Goal: Transaction & Acquisition: Purchase product/service

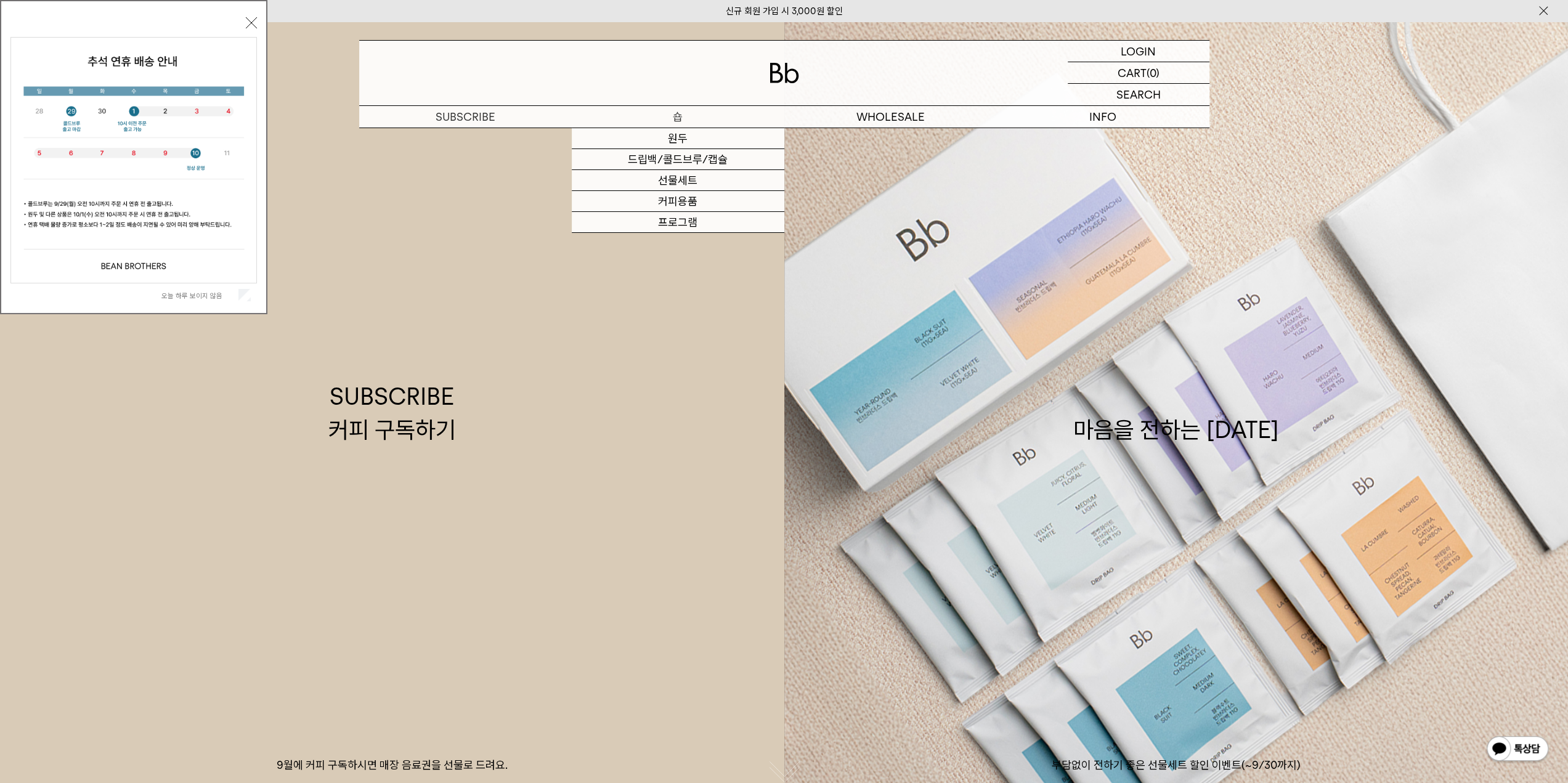
click at [676, 117] on p "숍" at bounding box center [678, 116] width 213 height 22
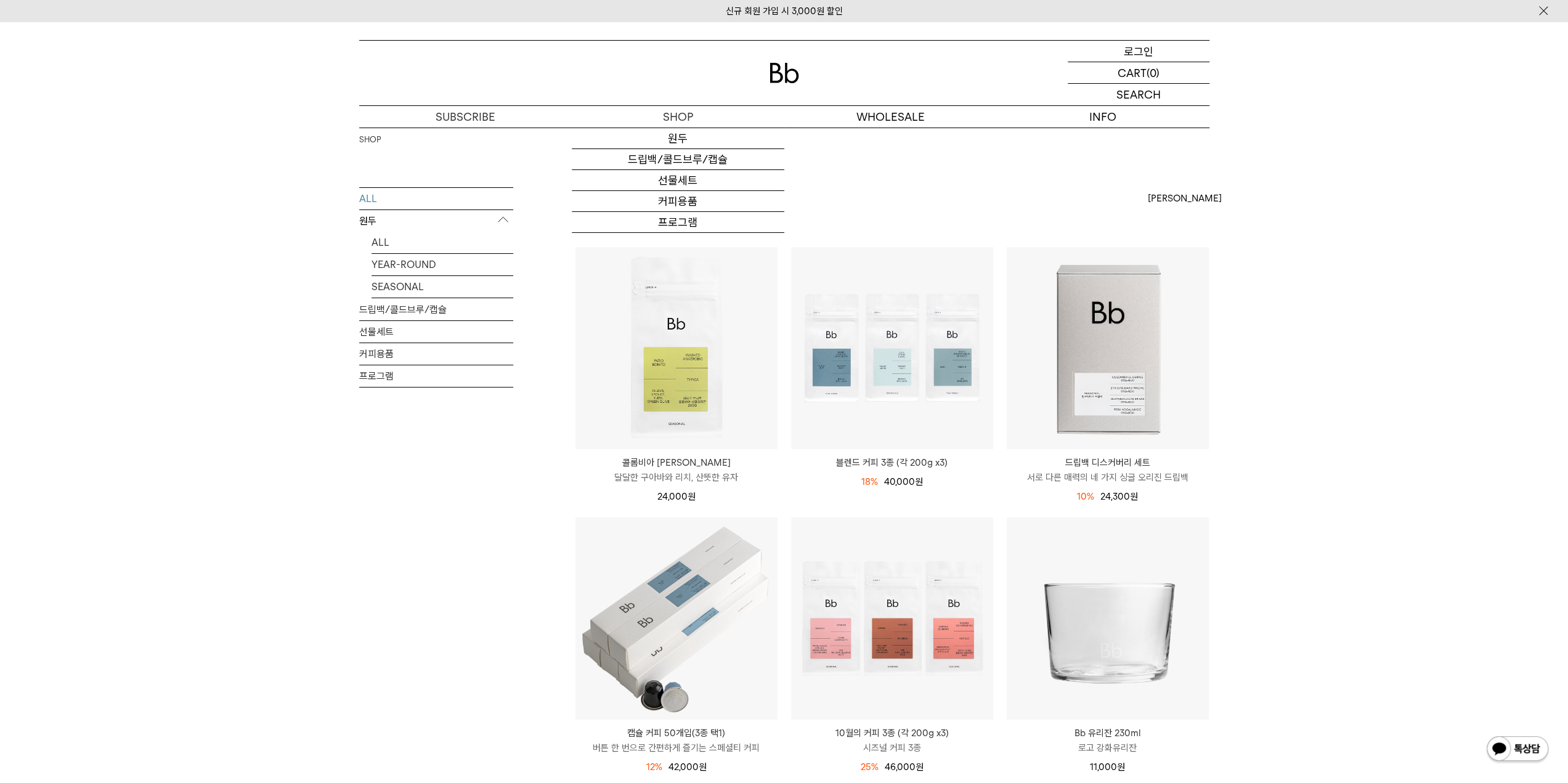
click at [1145, 43] on p "로그인" at bounding box center [1138, 50] width 30 height 21
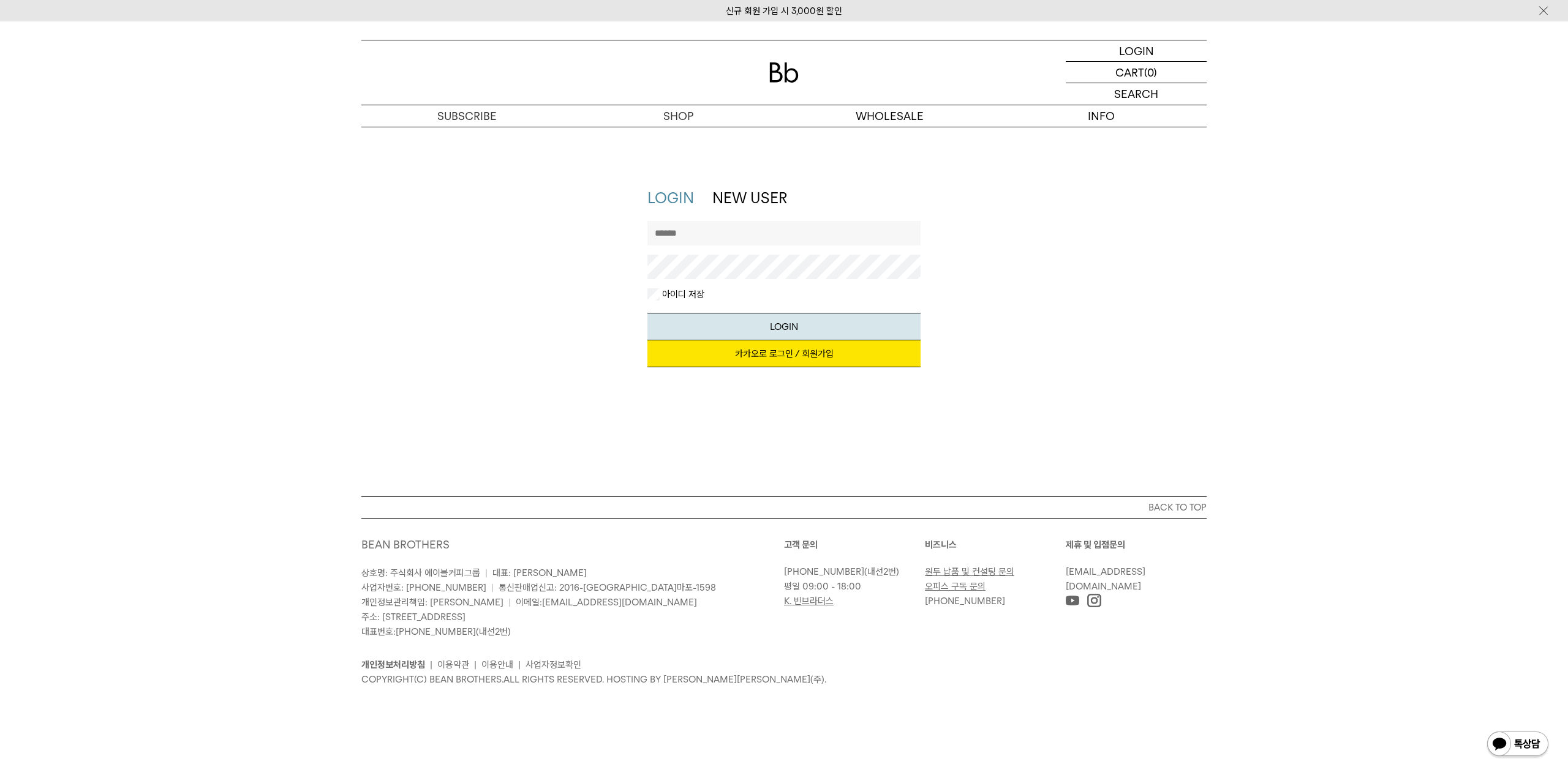
click at [742, 226] on input "text" at bounding box center [784, 233] width 273 height 24
type input "******"
click at [778, 347] on link "카카오로 로그인 / 회원가입" at bounding box center [784, 353] width 273 height 26
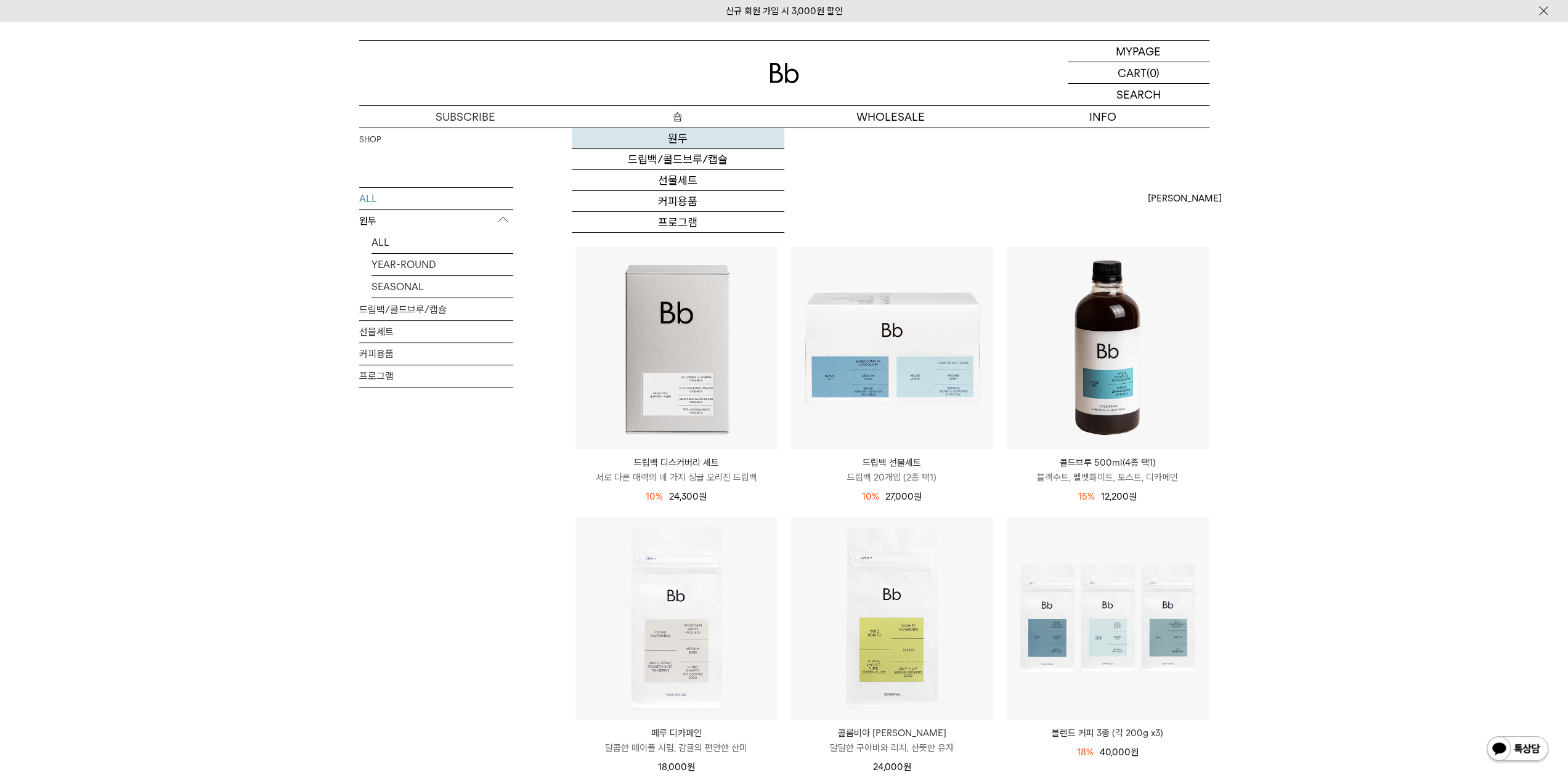
click at [646, 136] on link "원두" at bounding box center [678, 138] width 213 height 21
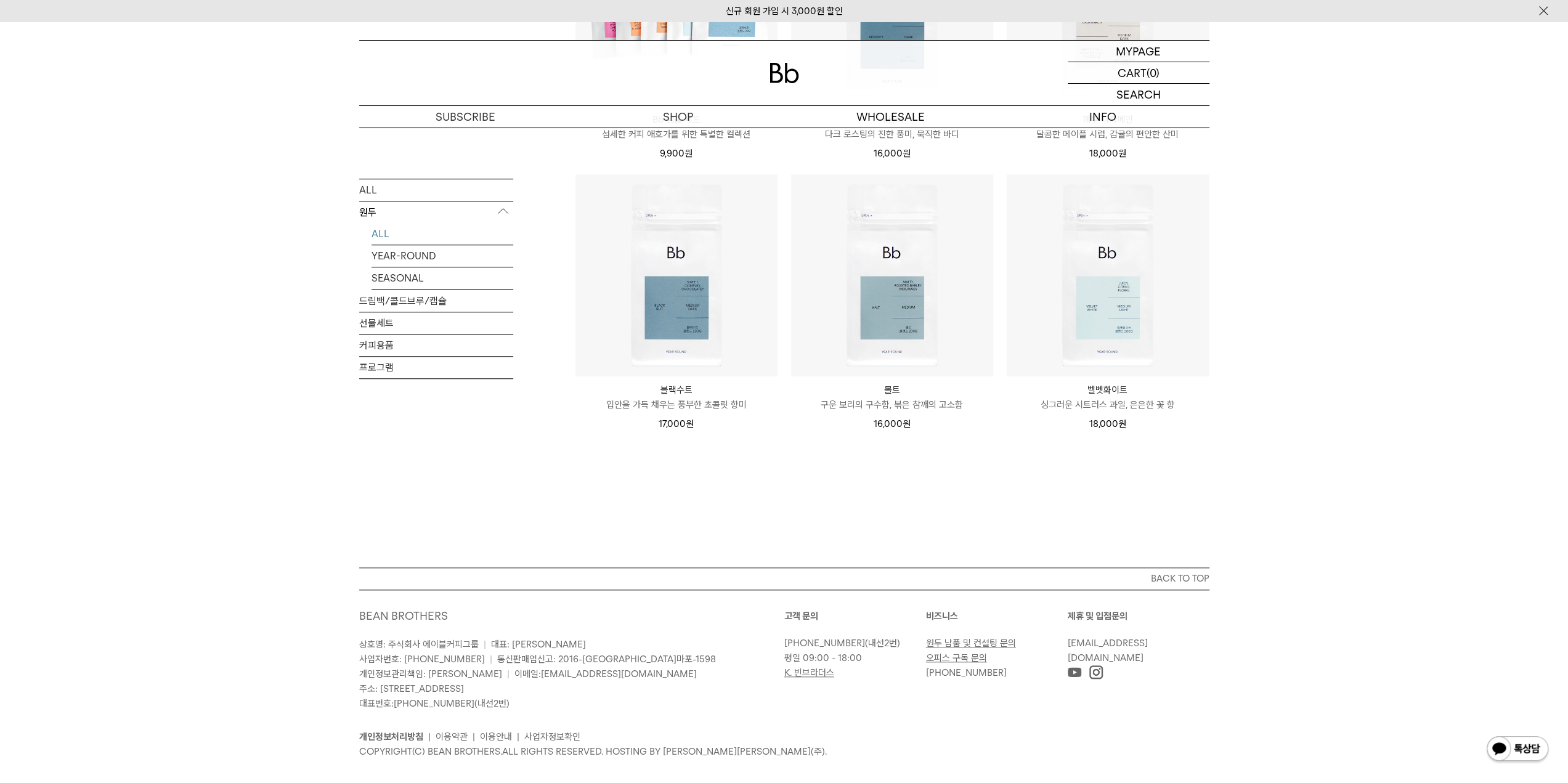
scroll to position [902, 0]
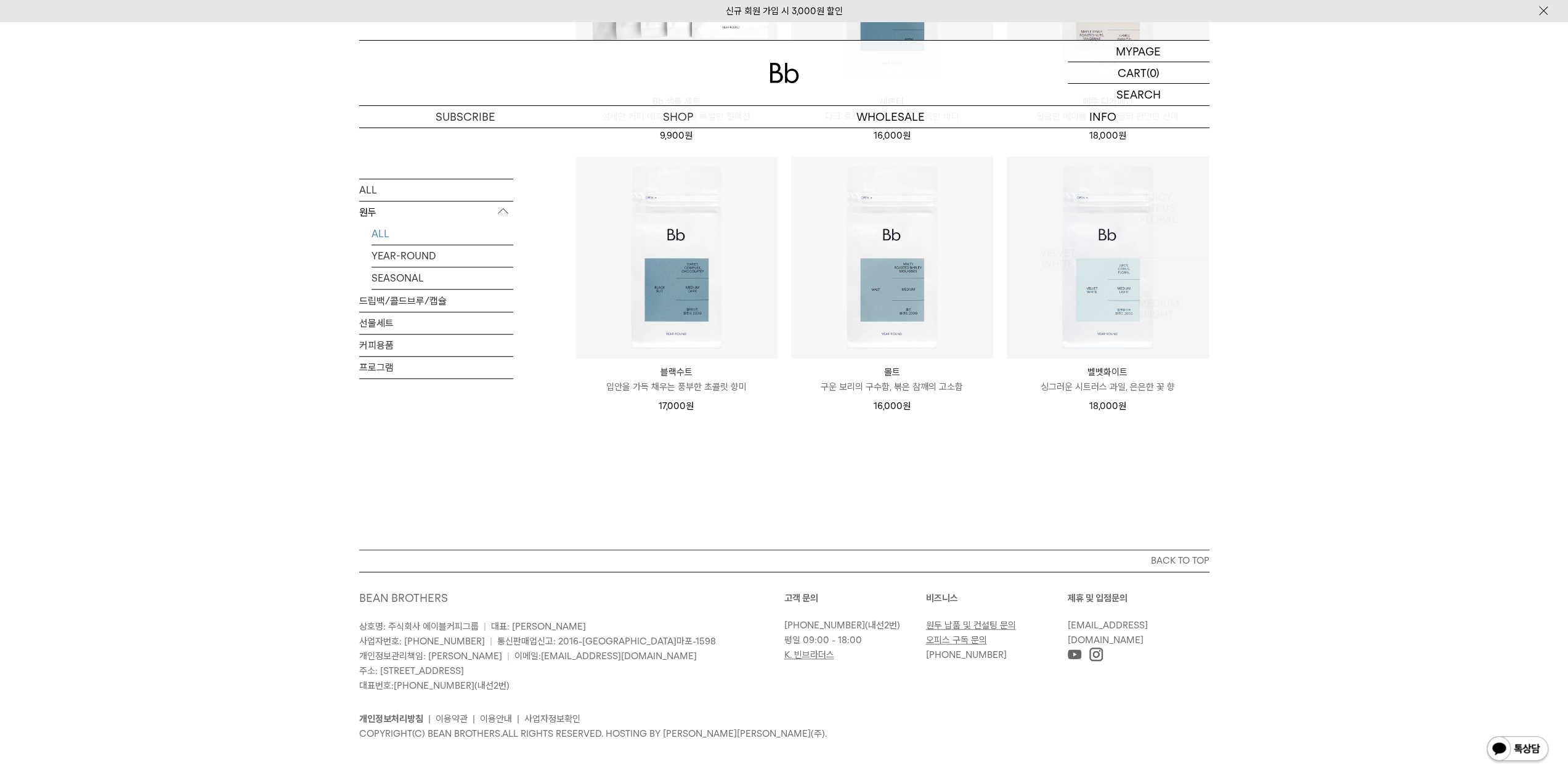
click at [1175, 300] on img at bounding box center [1107, 257] width 202 height 202
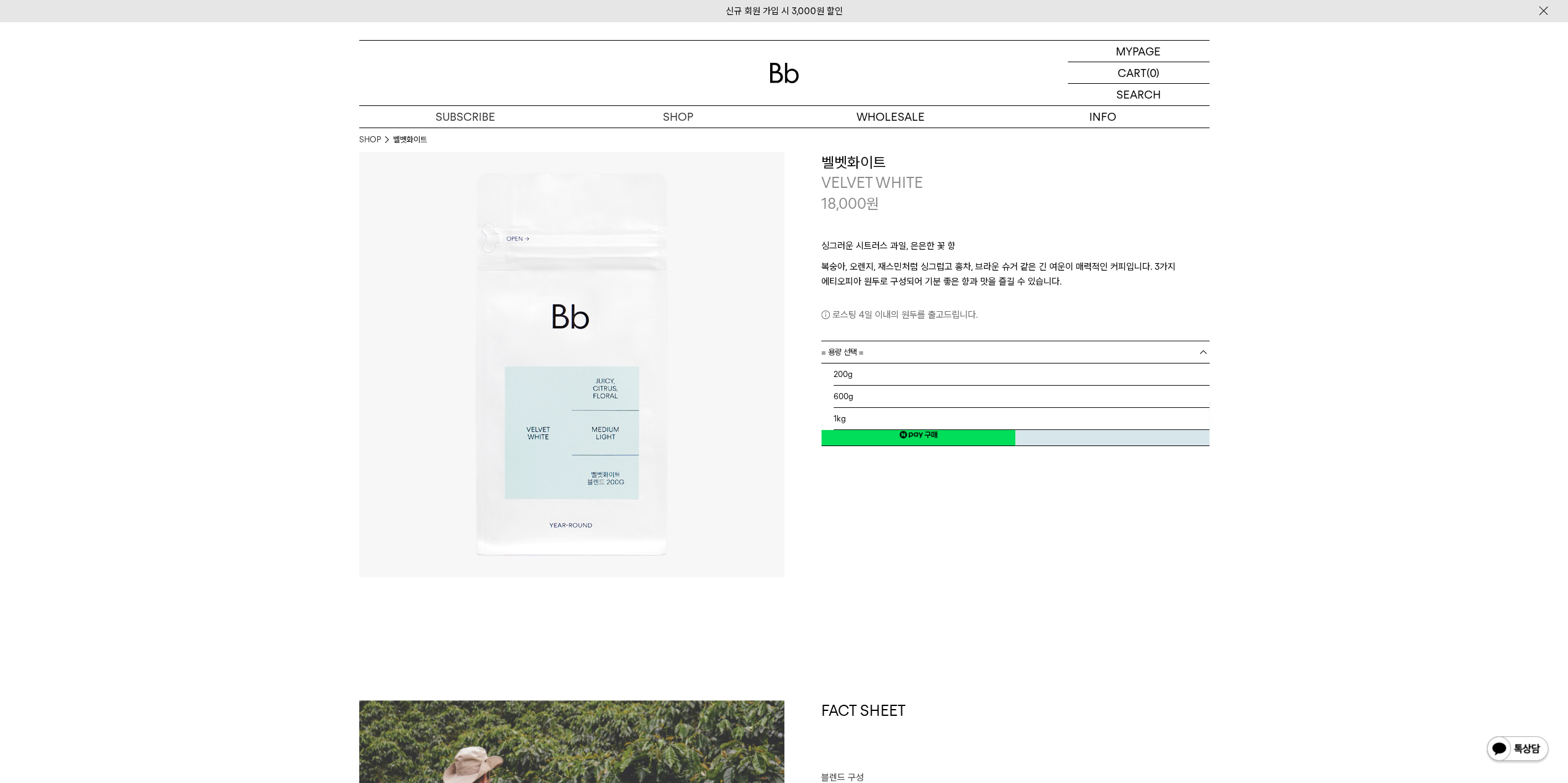
click at [972, 352] on link "= 용량 선택 =" at bounding box center [1015, 352] width 388 height 22
click at [970, 352] on link "= 용량 선택 =" at bounding box center [1015, 352] width 388 height 22
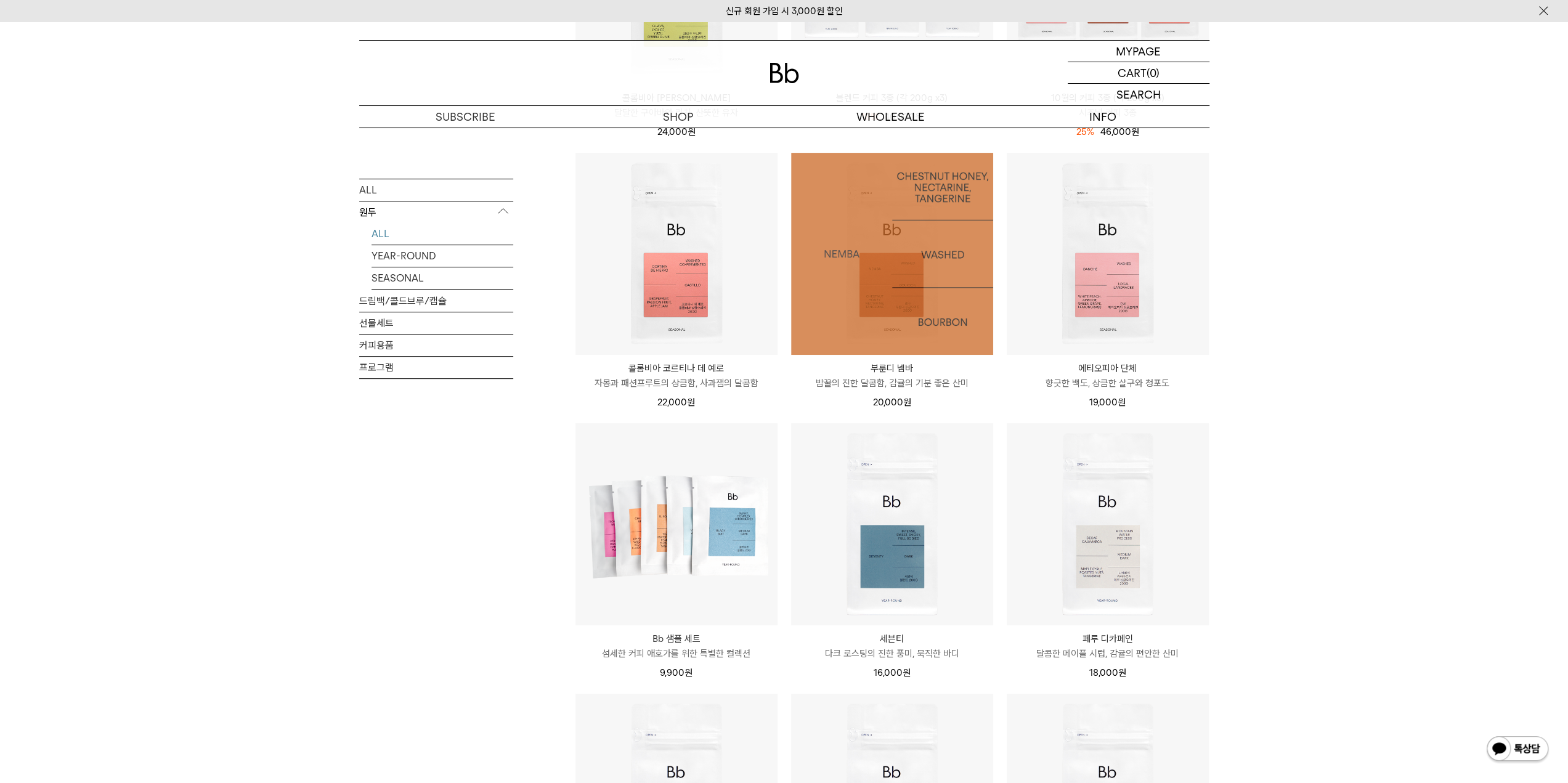
scroll to position [286, 0]
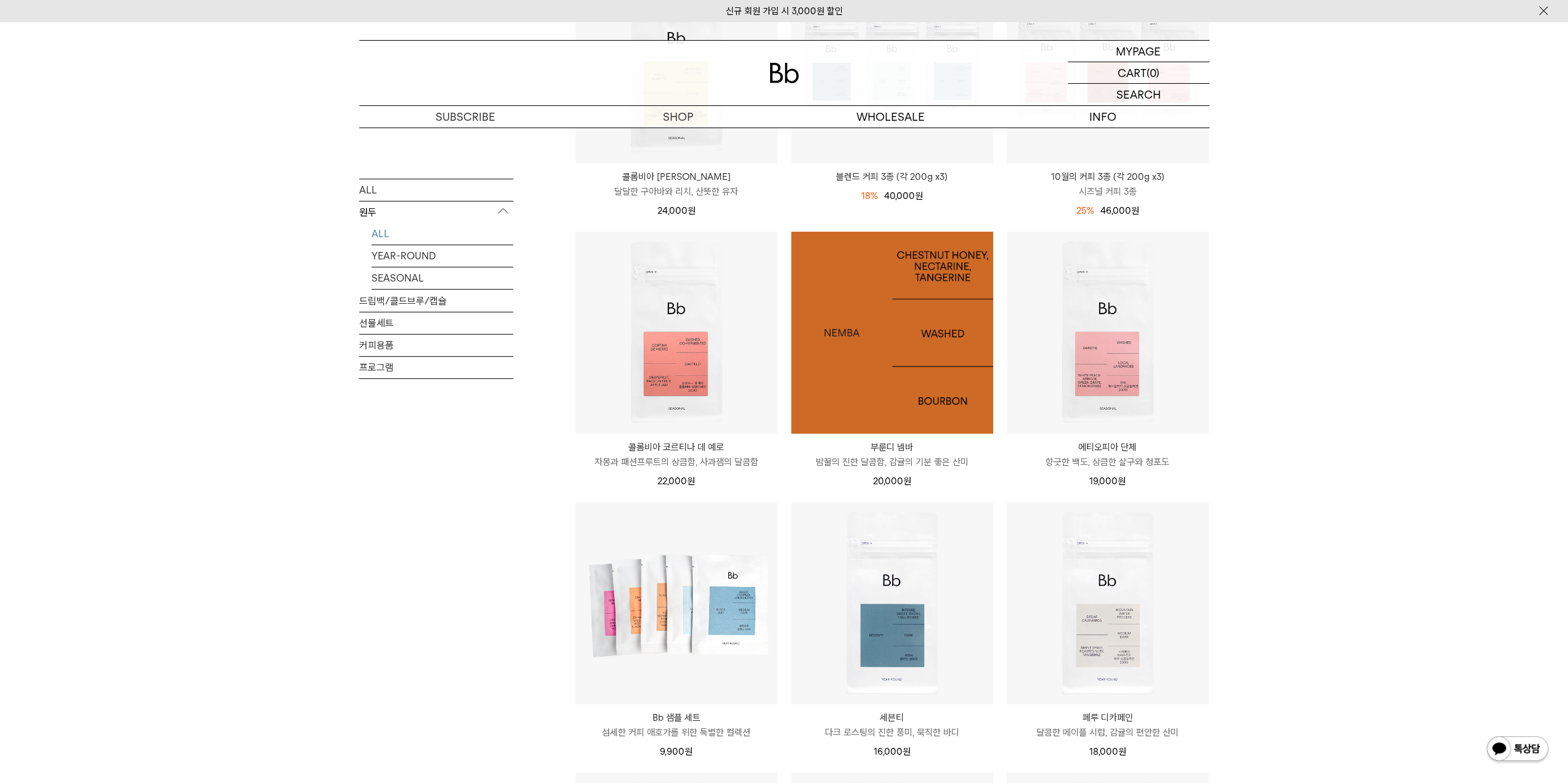
click at [872, 277] on img at bounding box center [891, 332] width 202 height 202
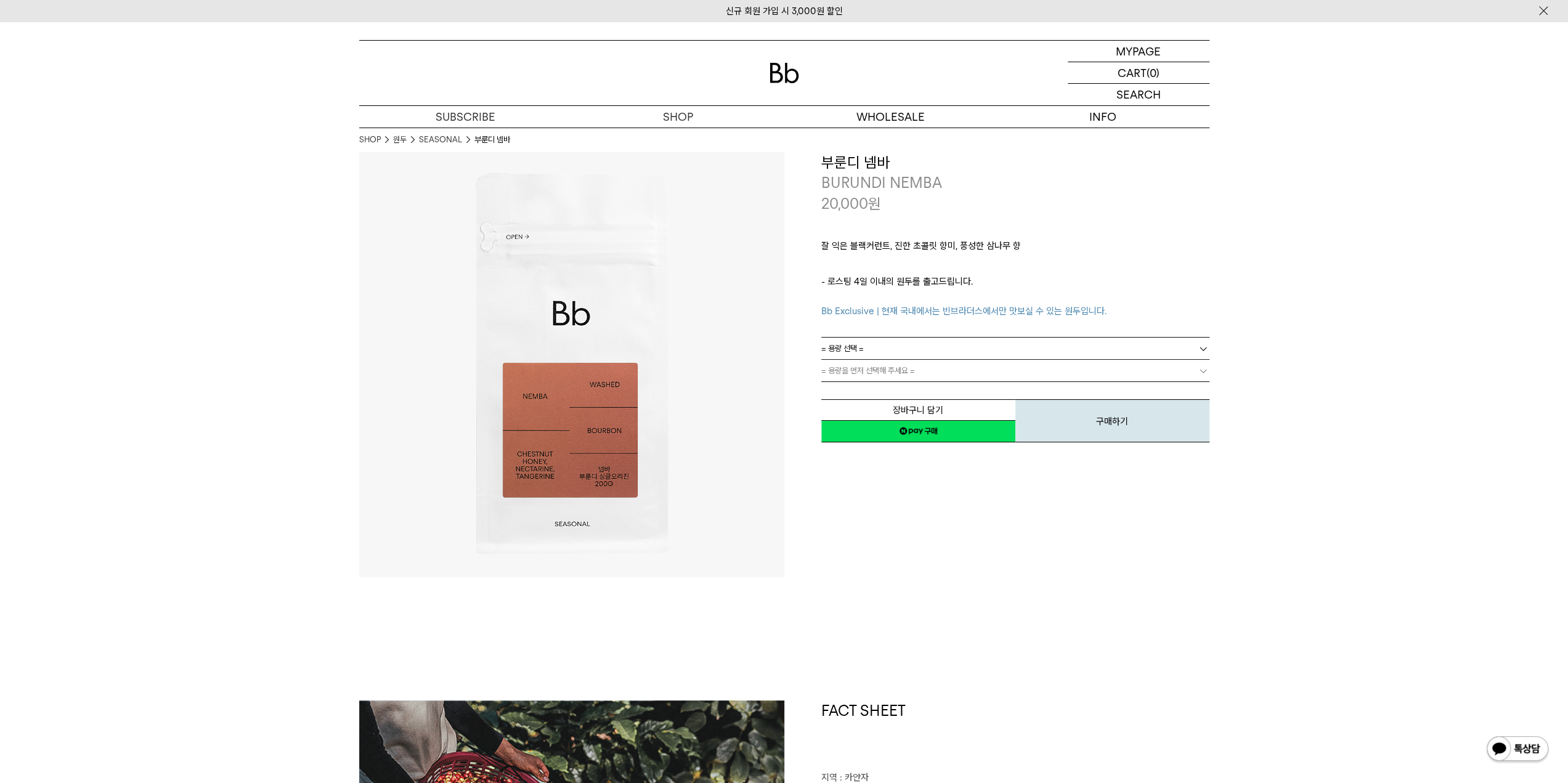
click at [965, 336] on div "**********" at bounding box center [1015, 298] width 388 height 292
click at [965, 336] on div "잘 익은 블랙커런트, 진한 초콜릿 향미, 풍성한 삼나무 향 ㅤ 로스팅 일자 안내 - 로스팅 4일 이내의 원두를 출고드립니다. Bb Exclus…" at bounding box center [1015, 275] width 388 height 123
click at [981, 359] on div "= 용량 선택 = = 용량 선택 = 200g 600g" at bounding box center [1015, 348] width 388 height 22
click at [918, 395] on li "600g" at bounding box center [1021, 392] width 375 height 22
click at [1037, 376] on link "= 분쇄도 선택 =" at bounding box center [1015, 371] width 388 height 22
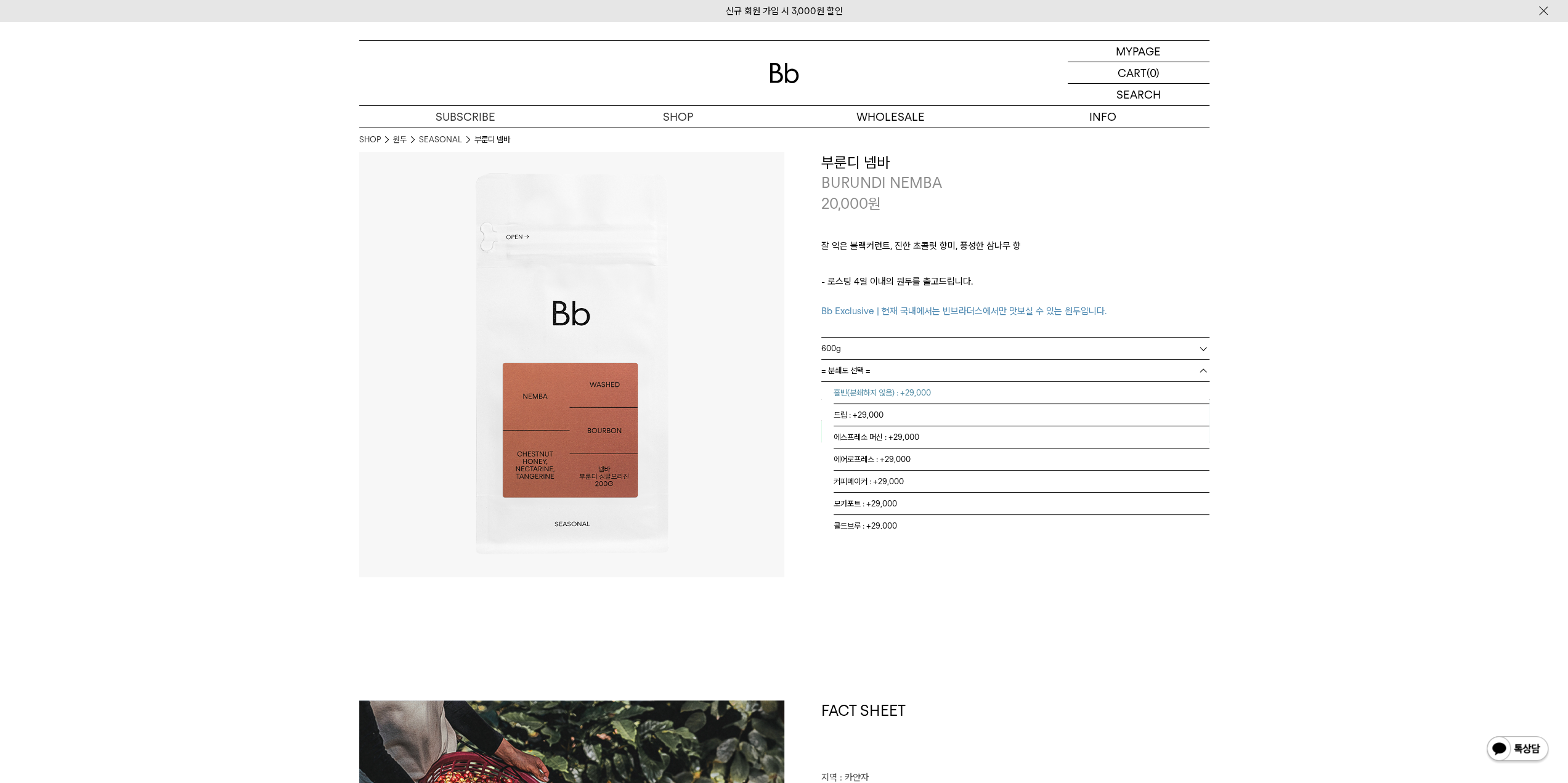
click at [878, 400] on li "홀빈(분쇄하지 않음) : +29,000" at bounding box center [1021, 392] width 375 height 22
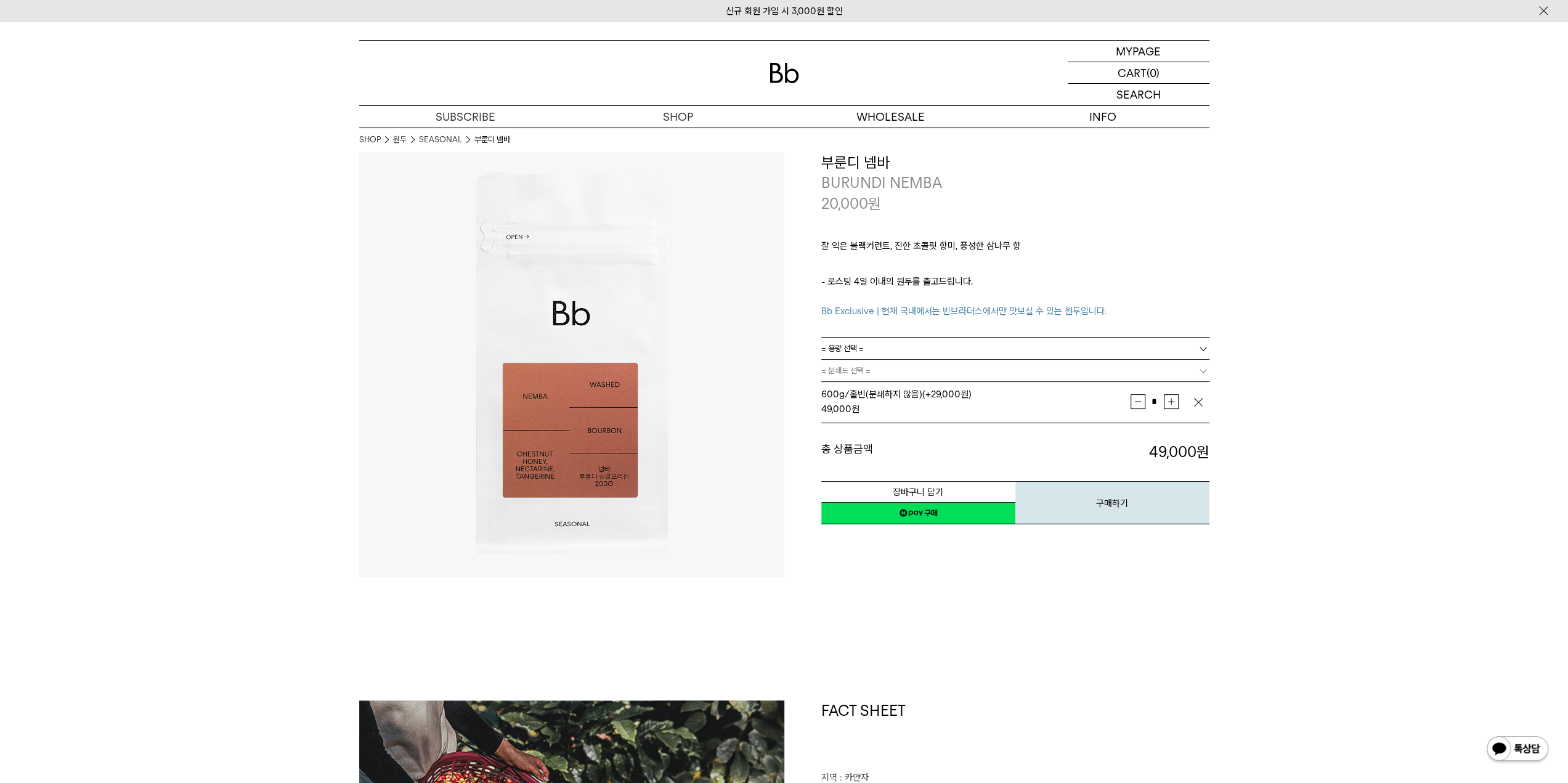
click at [1205, 275] on p "- 로스팅 4일 이내의 원두를 출고드립니다. Bb Exclusive | 현재 국내에서는 빈브라더스에서만 맛보실 수 있는 원두입니다." at bounding box center [1015, 296] width 388 height 44
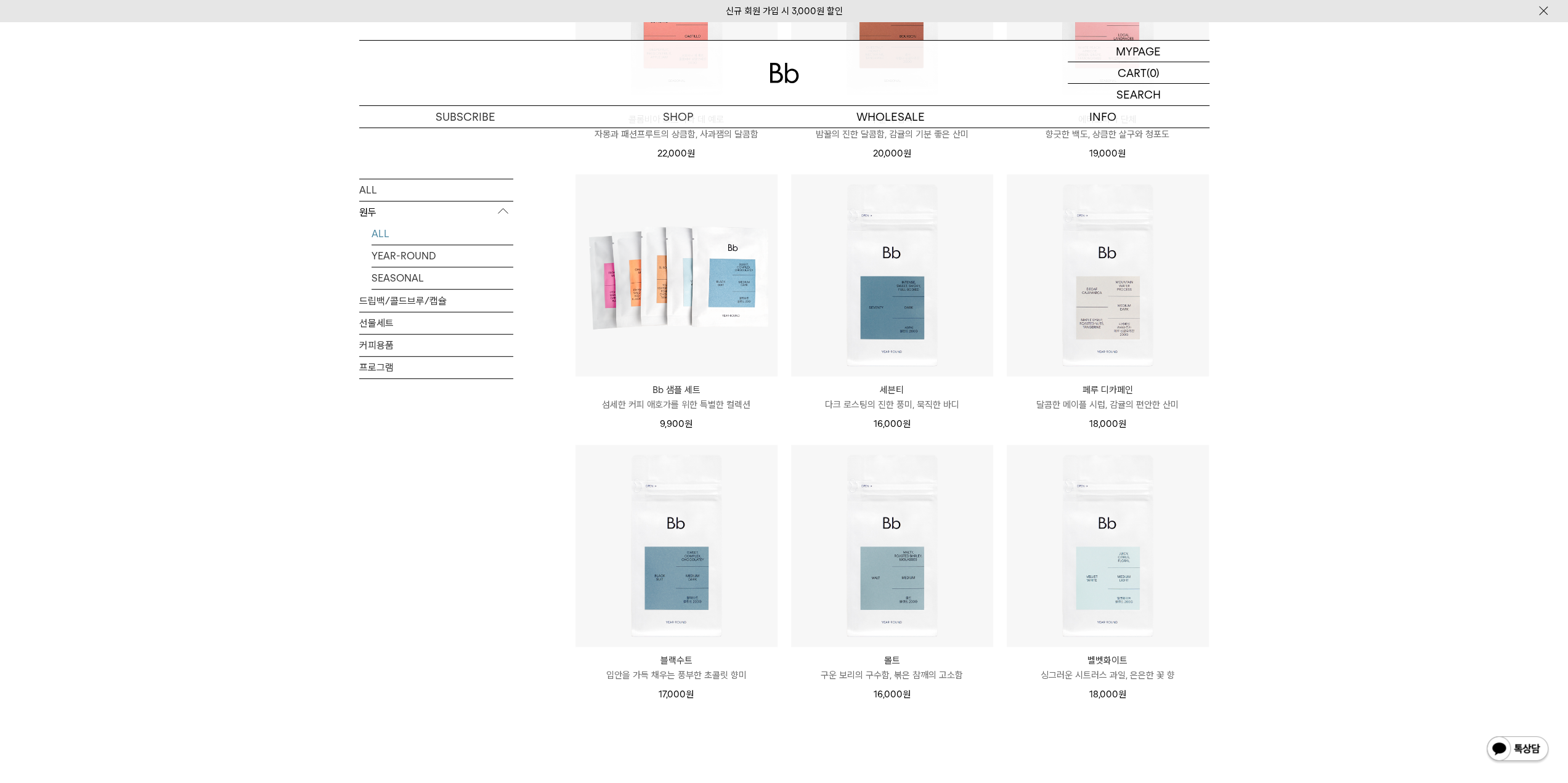
scroll to position [801, 0]
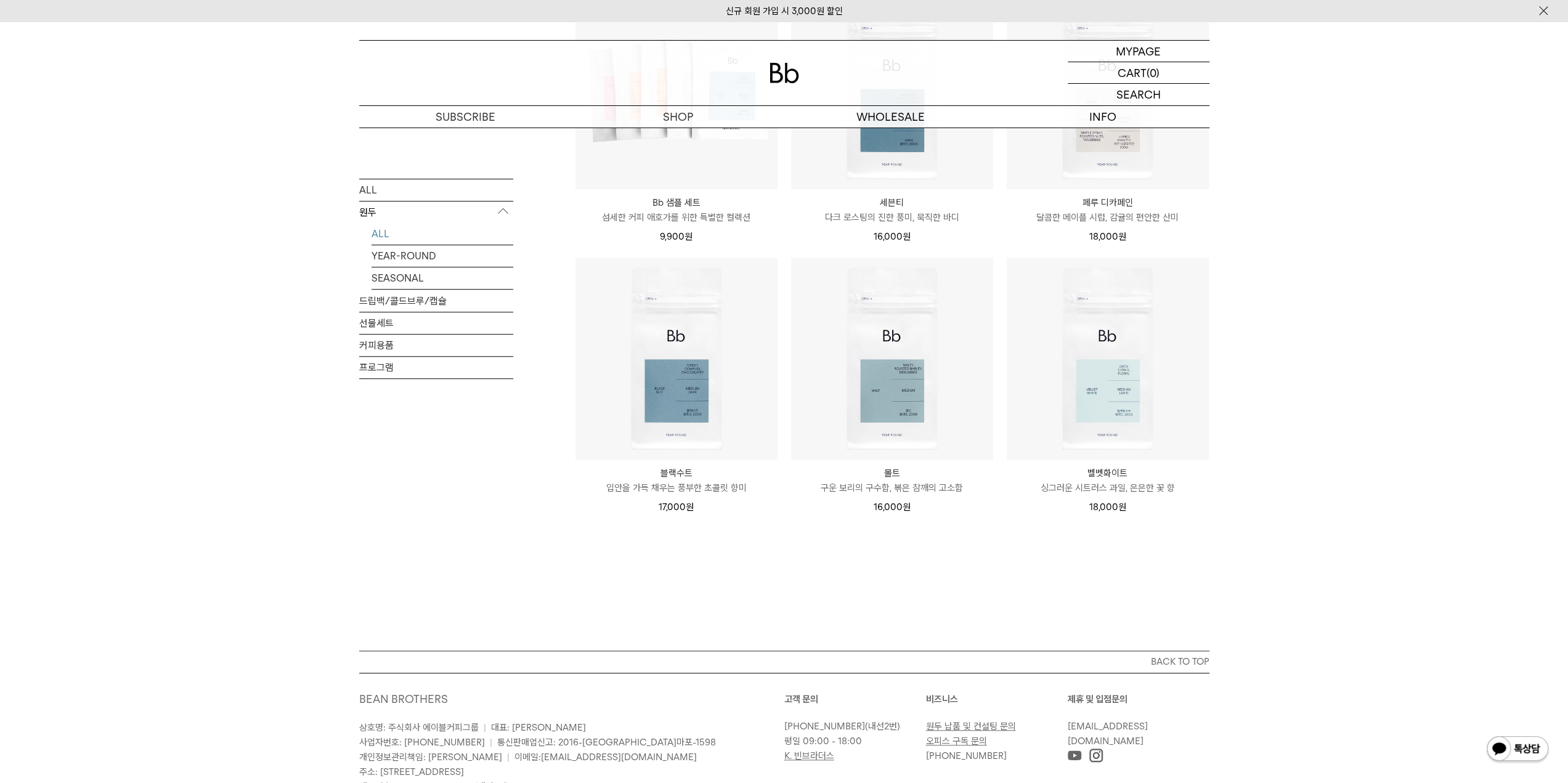
click at [0, 0] on img at bounding box center [0, 0] width 0 height 0
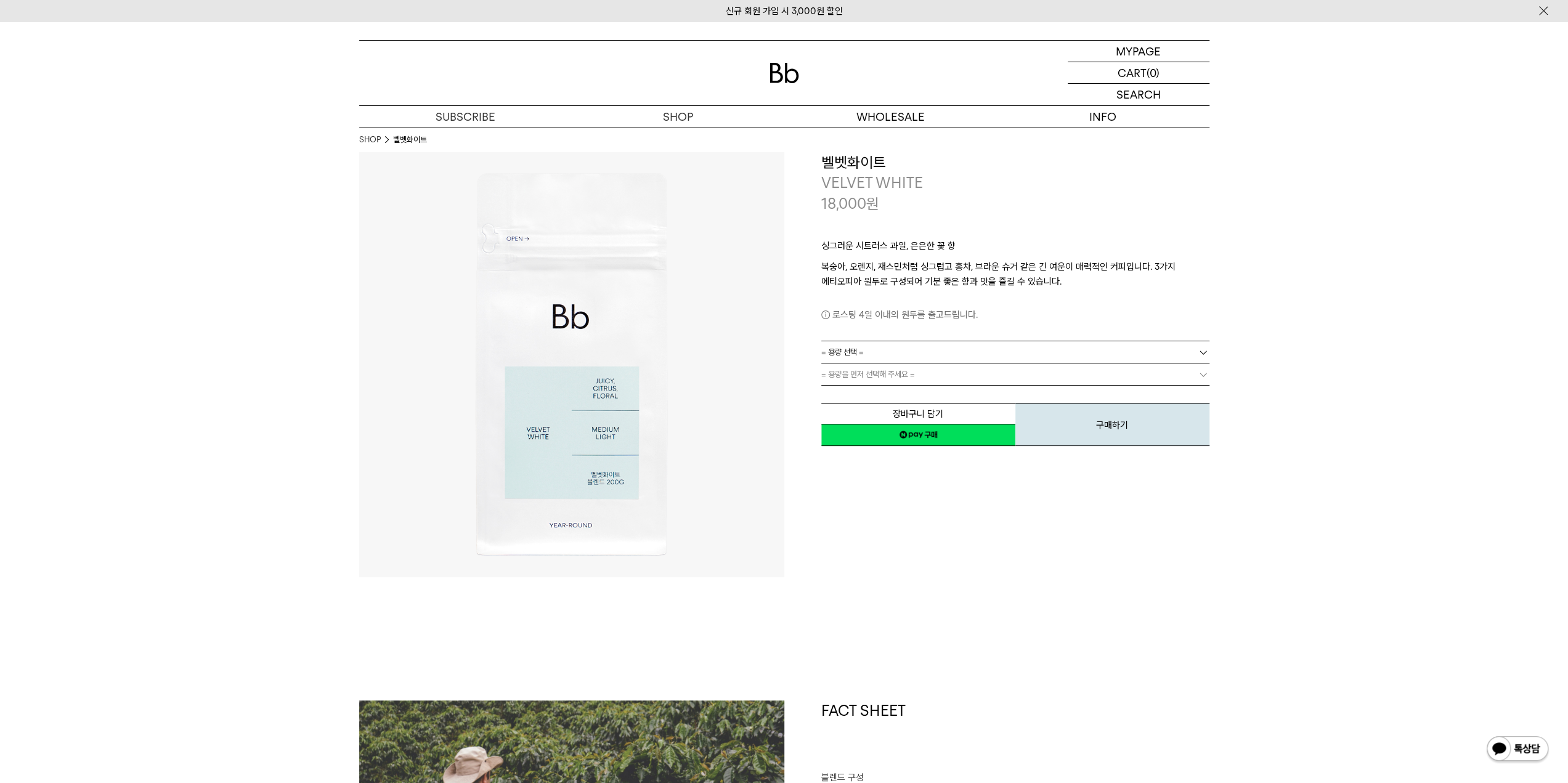
click at [883, 366] on span "= 용량을 먼저 선택해 주세요 =" at bounding box center [867, 375] width 94 height 22
click at [871, 350] on link "= 용량 선택 =" at bounding box center [1015, 352] width 388 height 22
click at [861, 413] on li "1kg" at bounding box center [1021, 419] width 375 height 22
click at [922, 379] on link "= 분쇄도 선택 =" at bounding box center [1015, 375] width 388 height 22
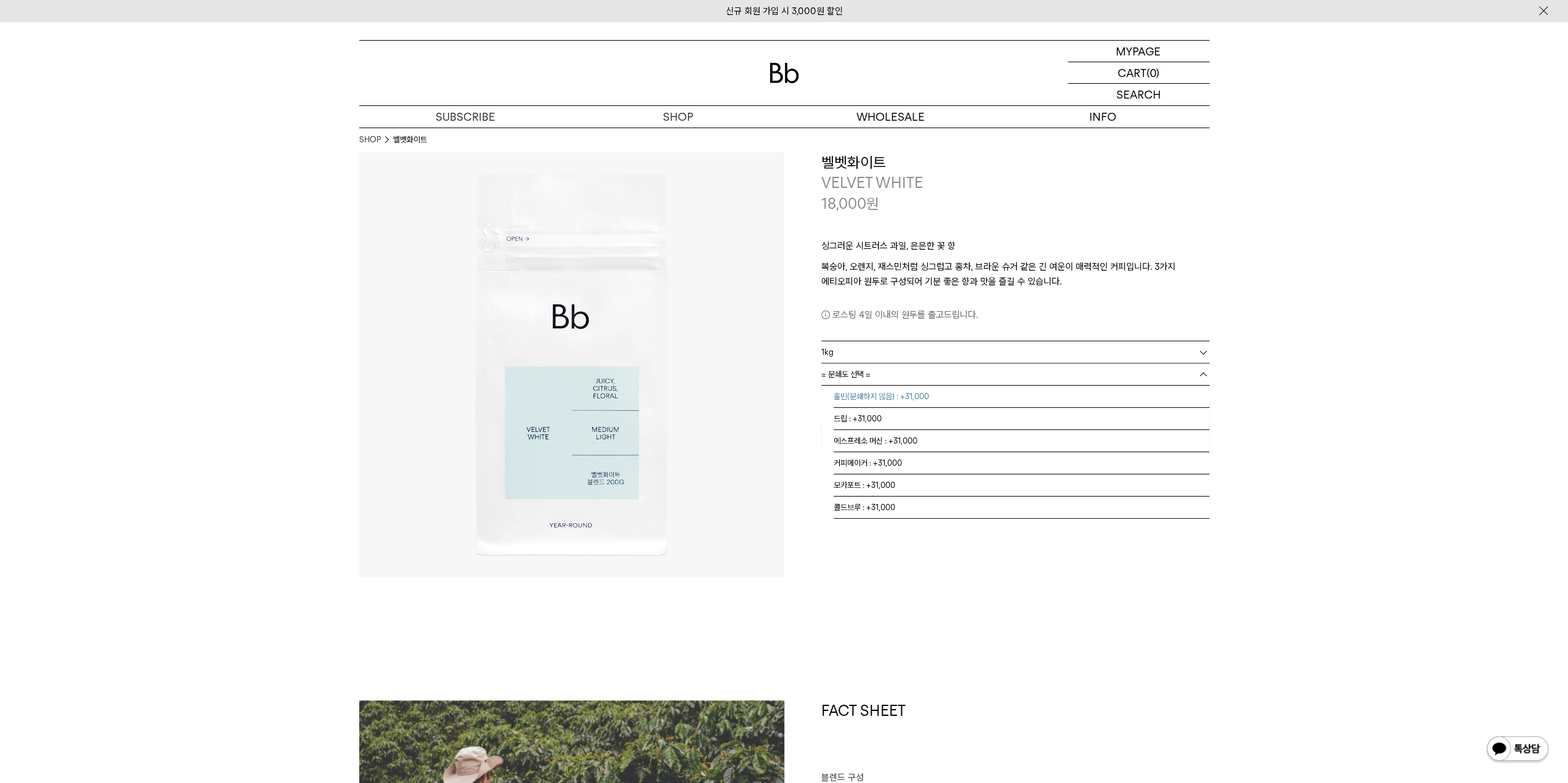
click at [897, 393] on li "홀빈(분쇄하지 않음) : +31,000" at bounding box center [1021, 396] width 375 height 22
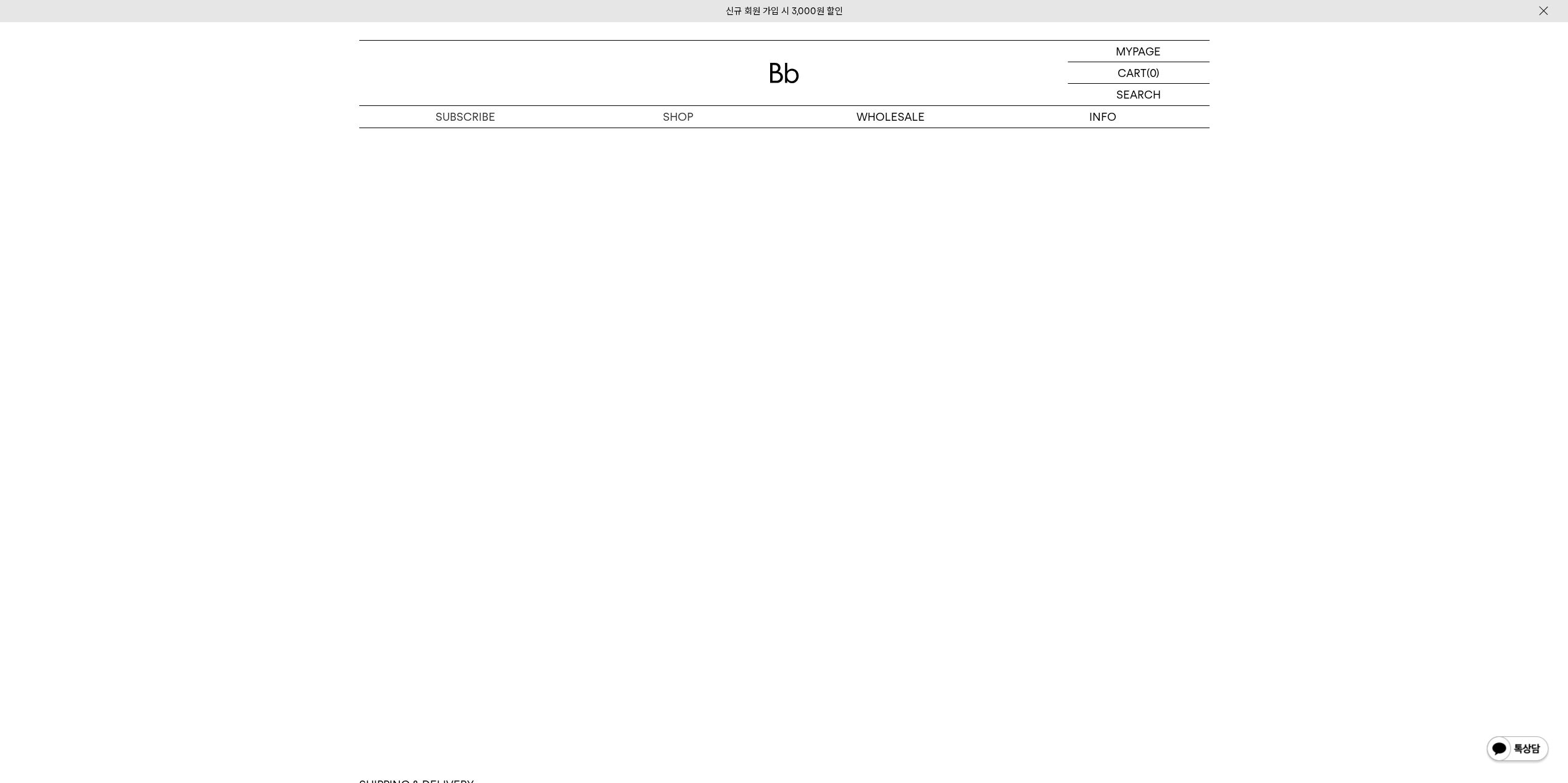
scroll to position [3205, 0]
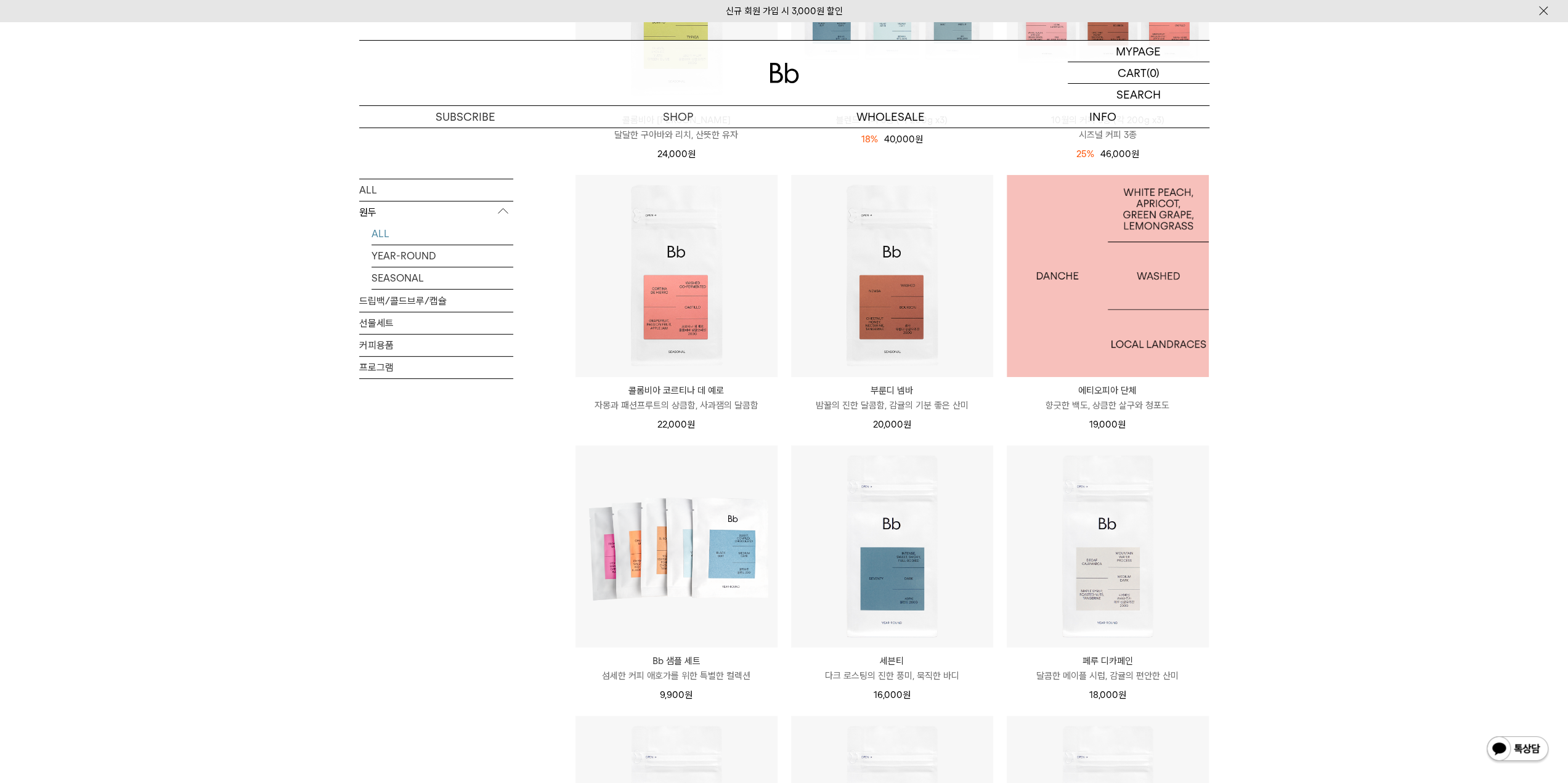
scroll to position [370, 0]
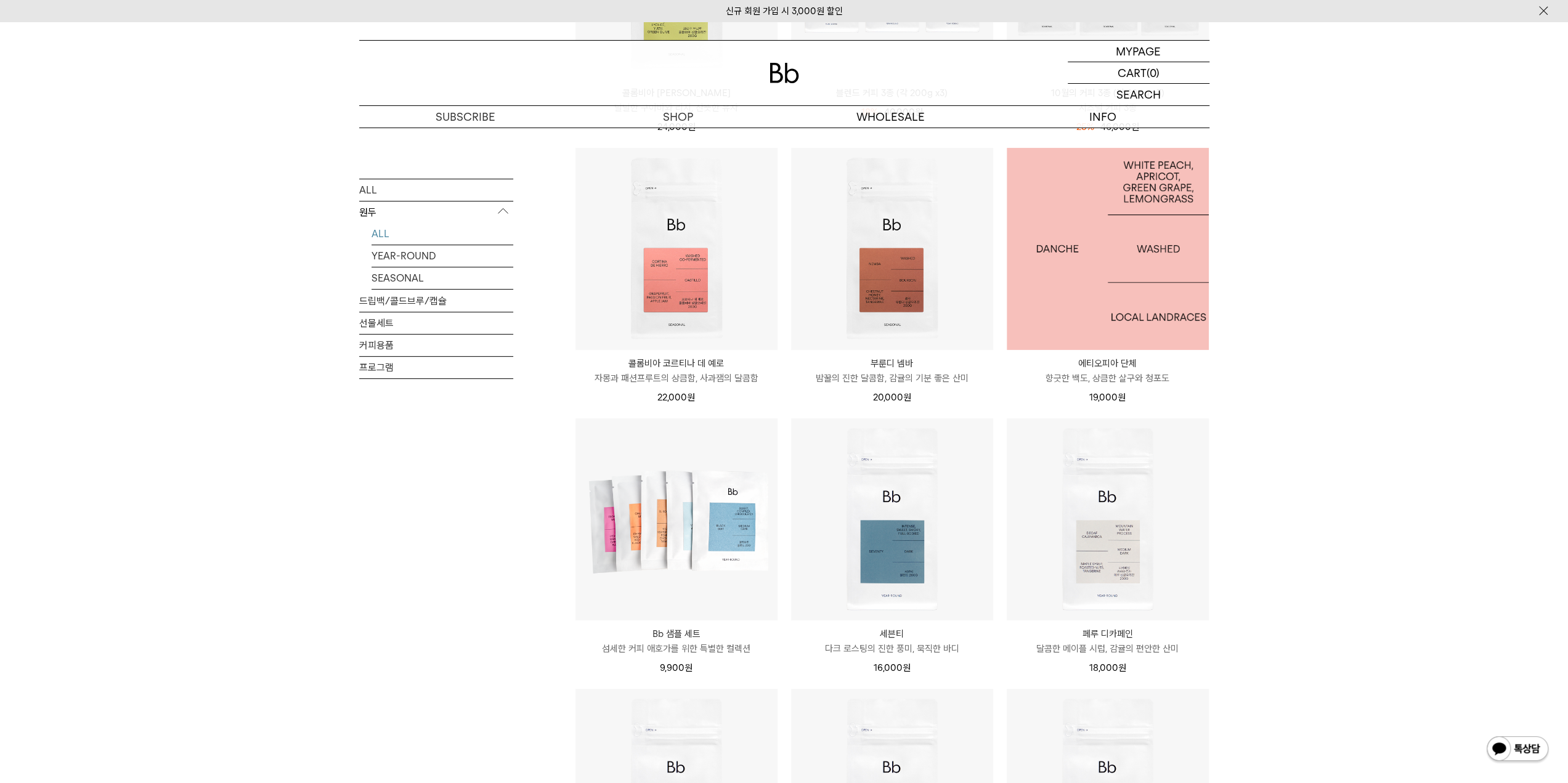
click at [1117, 303] on img at bounding box center [1107, 249] width 202 height 202
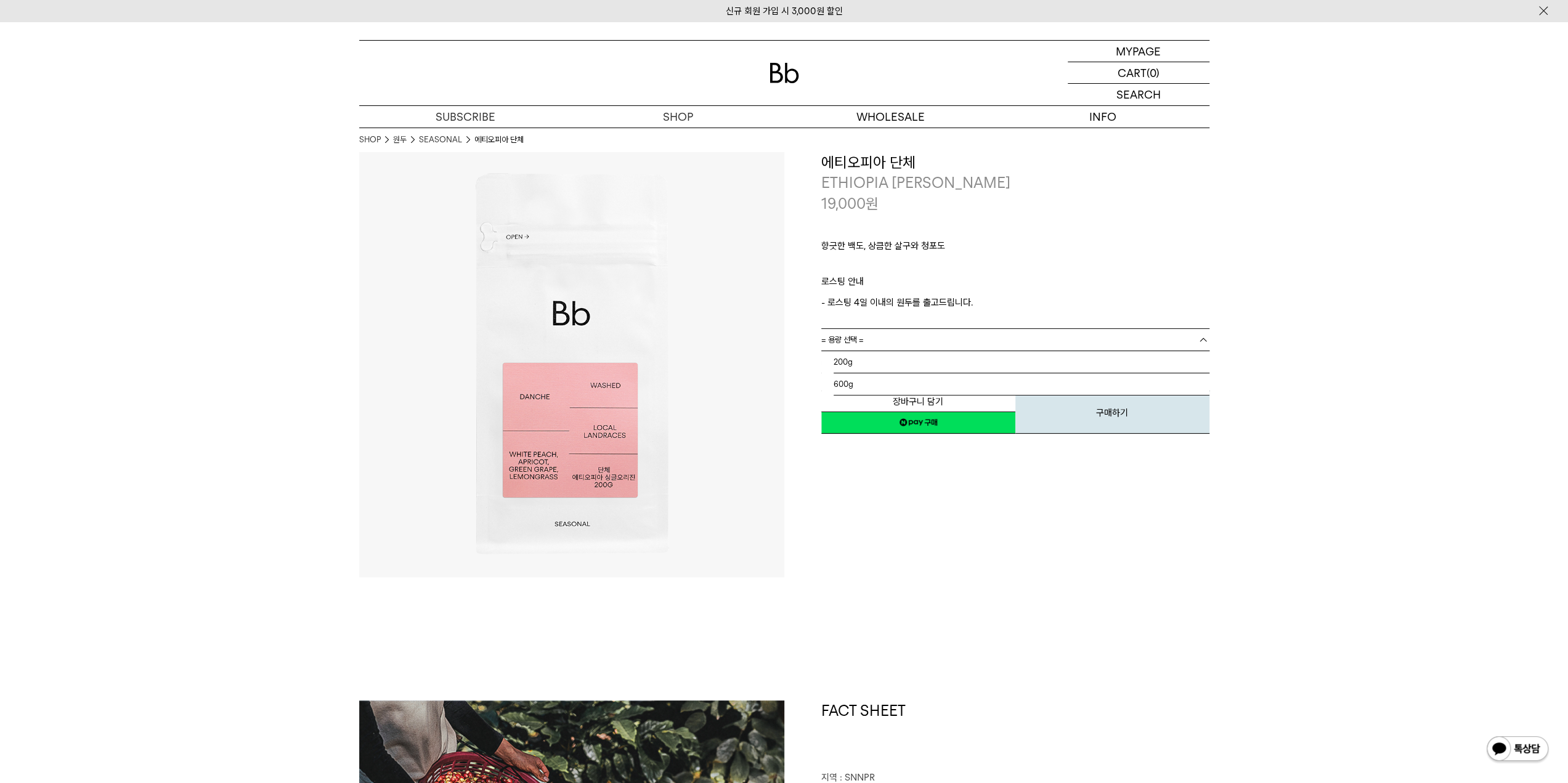
click at [916, 334] on link "= 용량 선택 =" at bounding box center [1015, 340] width 388 height 22
click at [877, 382] on li "600g" at bounding box center [1021, 385] width 375 height 22
click at [874, 362] on link "= 용량을 먼저 선택해 주세요 =" at bounding box center [1015, 362] width 388 height 22
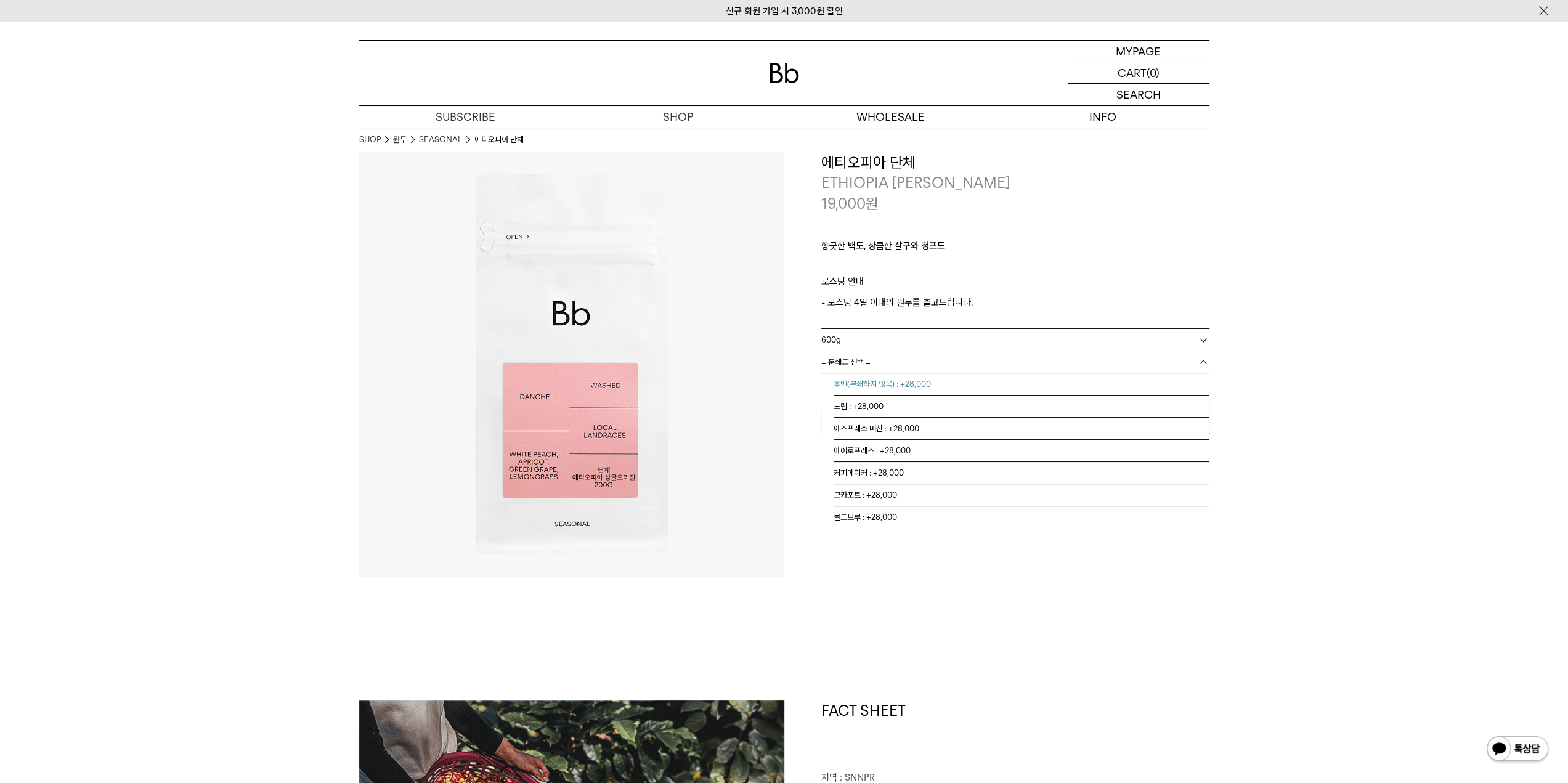
click at [874, 383] on li "홀빈(분쇄하지 않음) : +28,000" at bounding box center [1021, 385] width 375 height 22
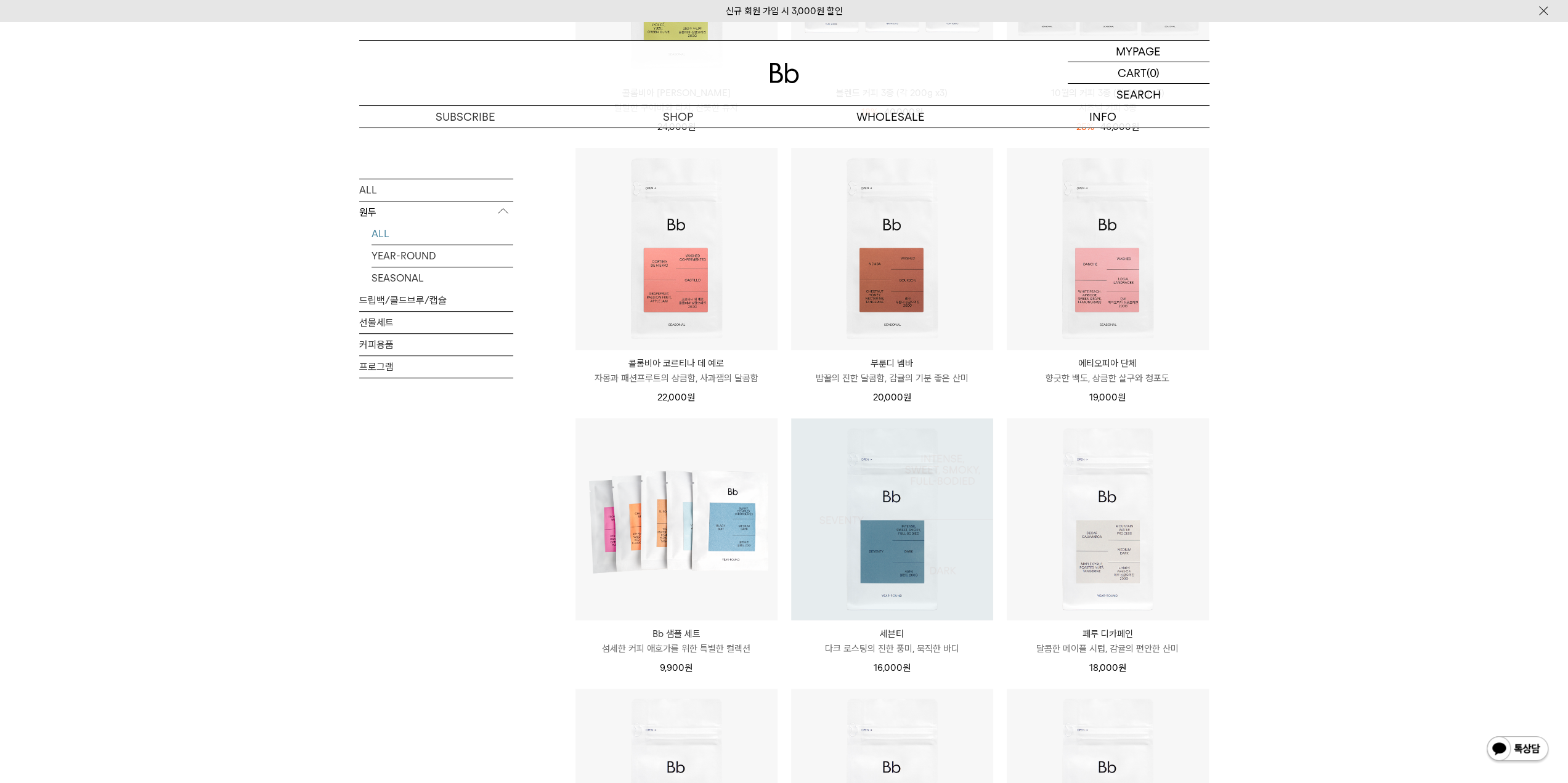
scroll to position [370, 0]
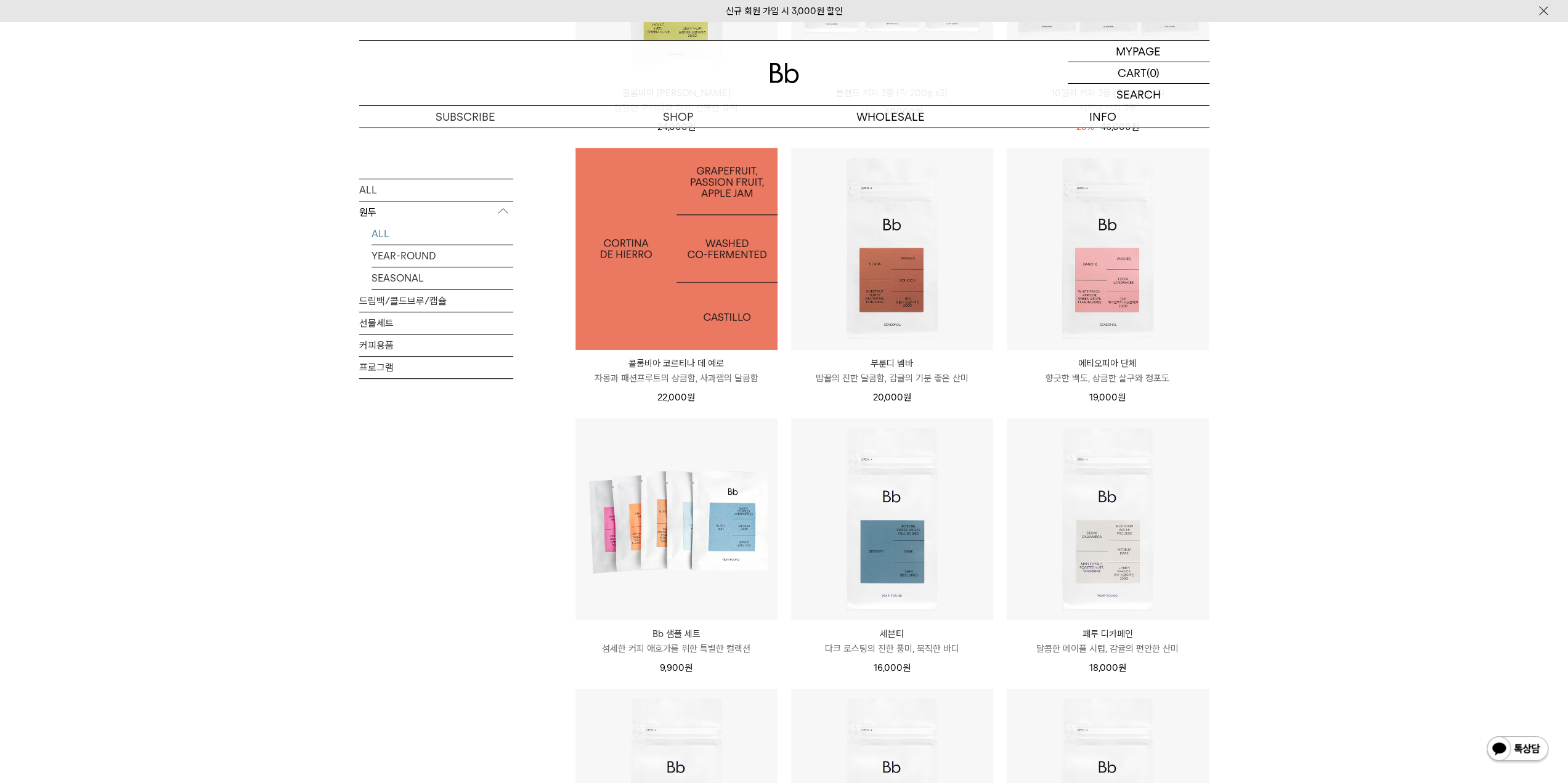
click at [647, 294] on img at bounding box center [676, 249] width 202 height 202
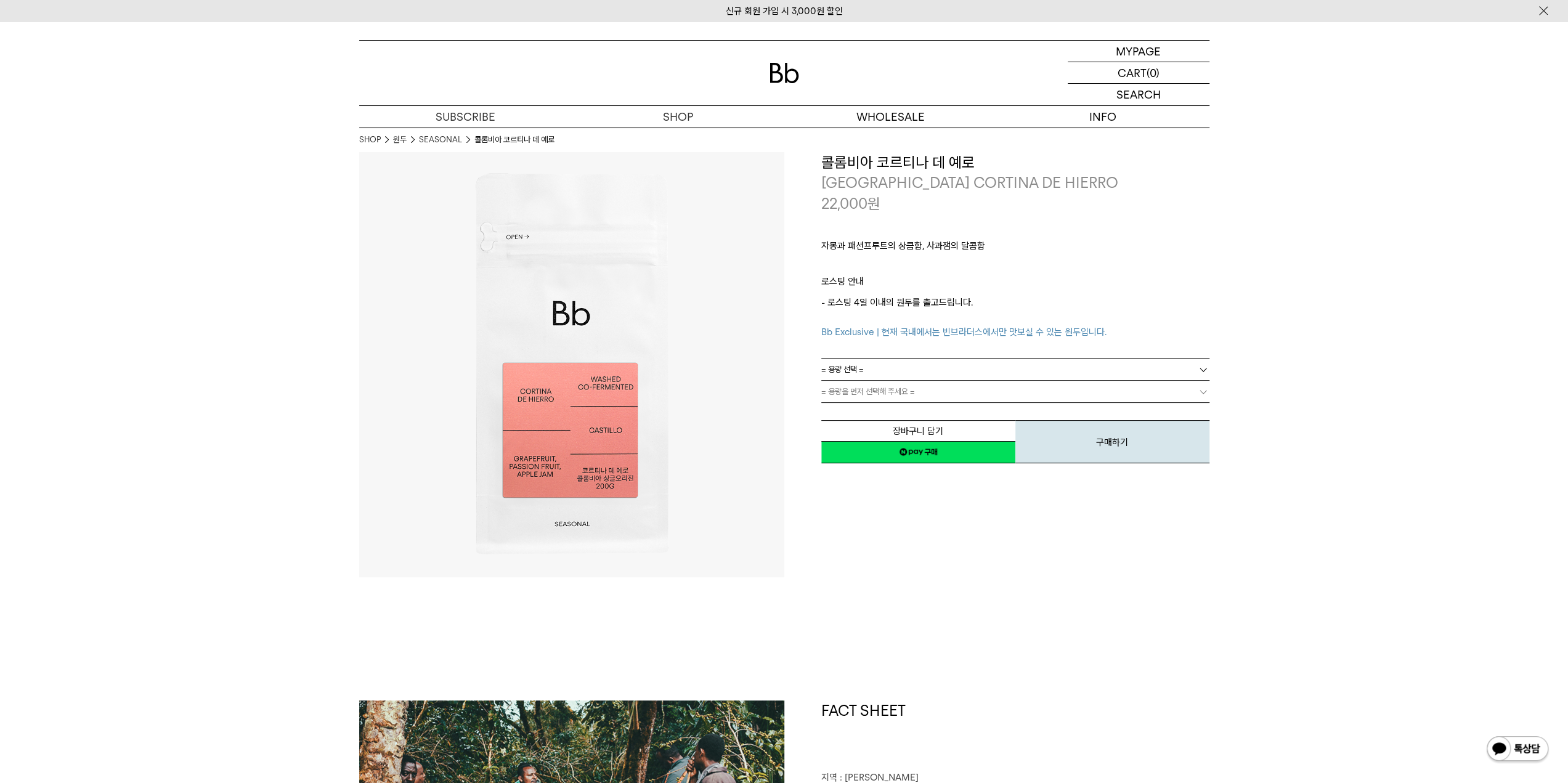
click at [946, 367] on link "= 용량 선택 =" at bounding box center [1015, 370] width 388 height 22
click at [884, 409] on li "600g" at bounding box center [1021, 414] width 375 height 22
click at [847, 387] on span "= 분쇄도 선택 =" at bounding box center [846, 392] width 49 height 22
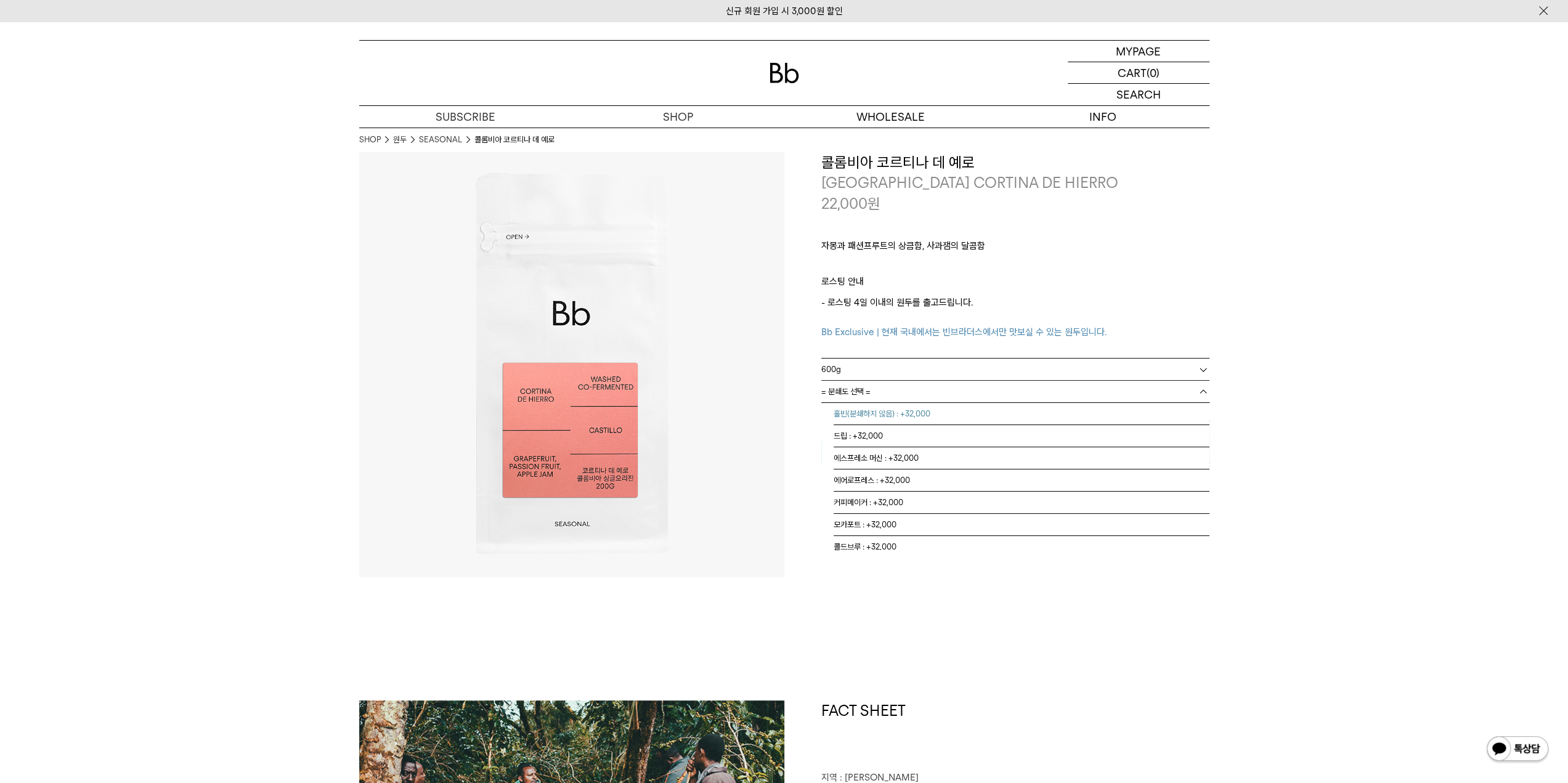
click at [860, 415] on li "홀빈(분쇄하지 않음) : +32,000" at bounding box center [1021, 414] width 375 height 22
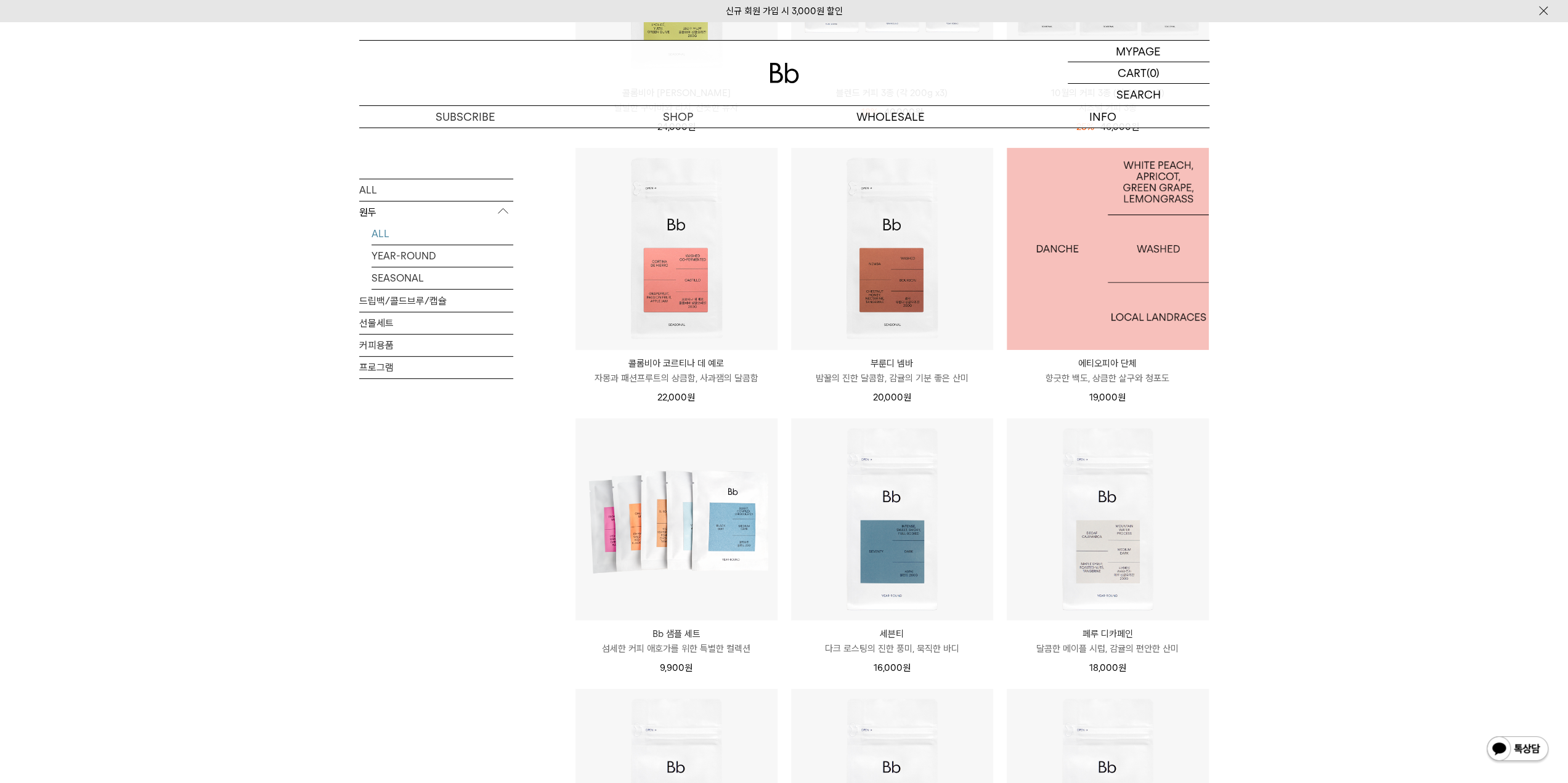
click at [1095, 272] on img at bounding box center [1107, 249] width 202 height 202
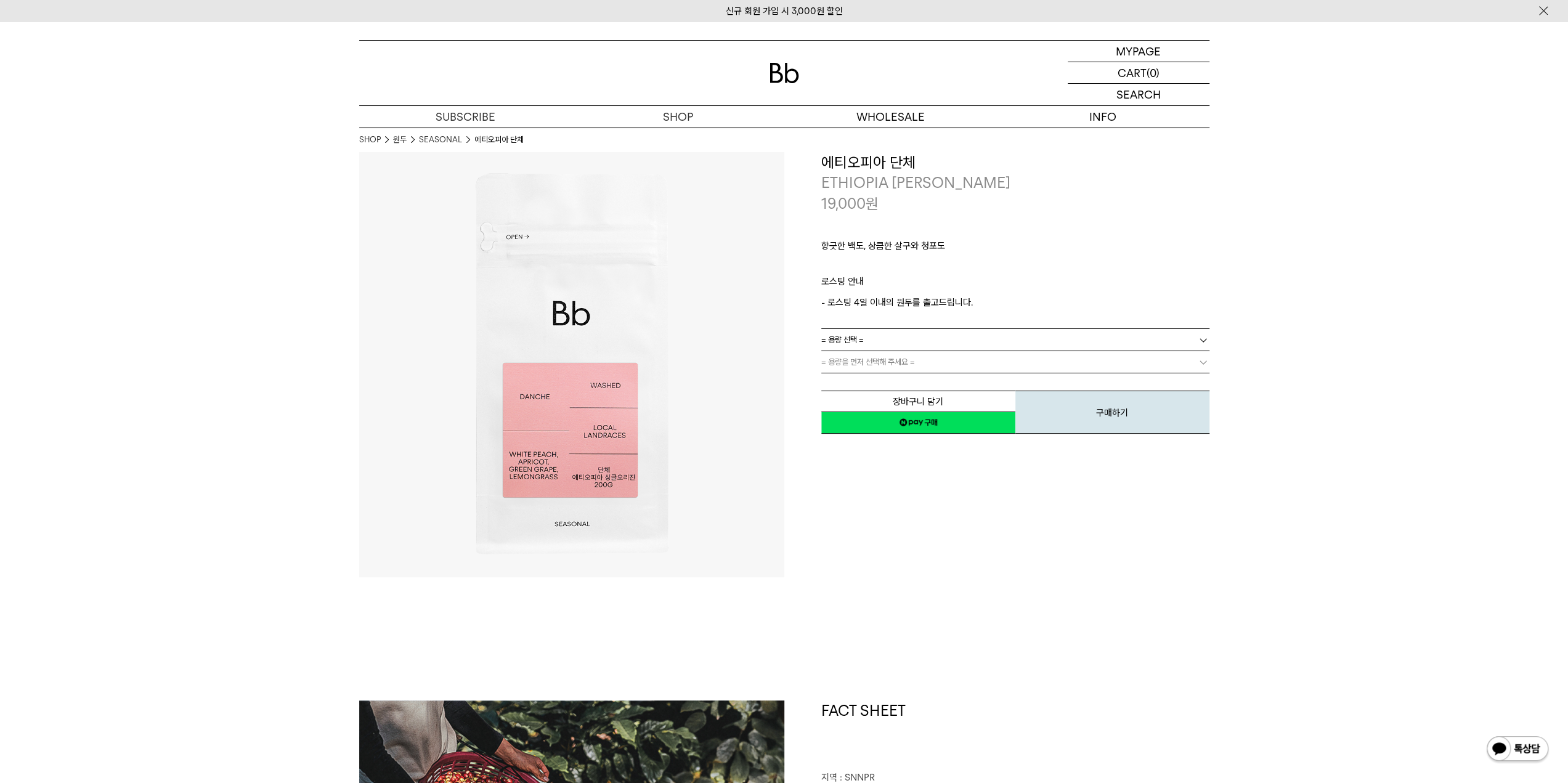
click at [981, 339] on link "= 용량 선택 =" at bounding box center [1015, 340] width 388 height 22
click at [901, 367] on li "200g" at bounding box center [1021, 362] width 375 height 22
click at [920, 366] on link "= 분쇄도 선택 =" at bounding box center [1015, 362] width 388 height 22
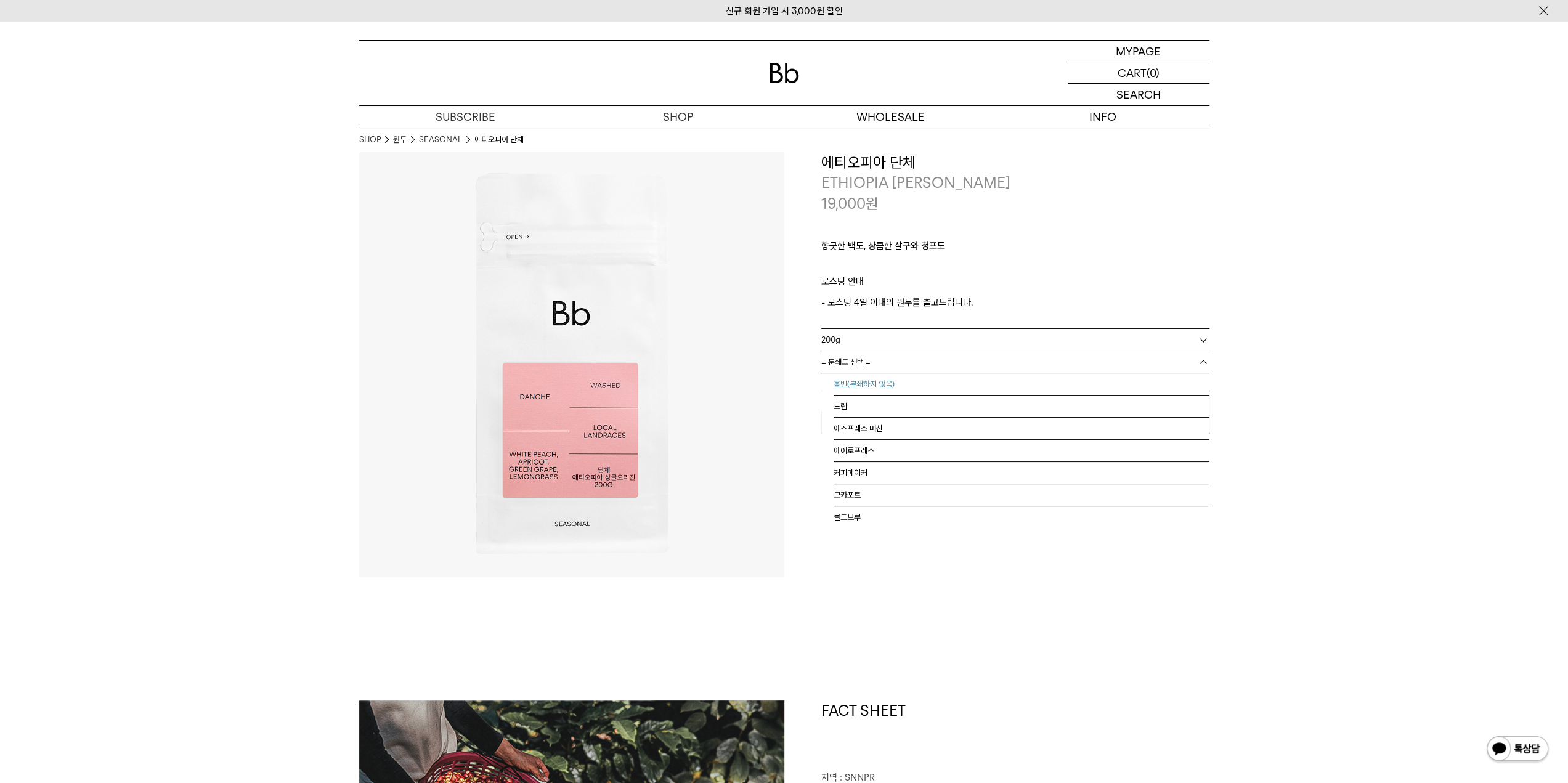
click at [886, 389] on li "홀빈(분쇄하지 않음)" at bounding box center [1021, 385] width 375 height 22
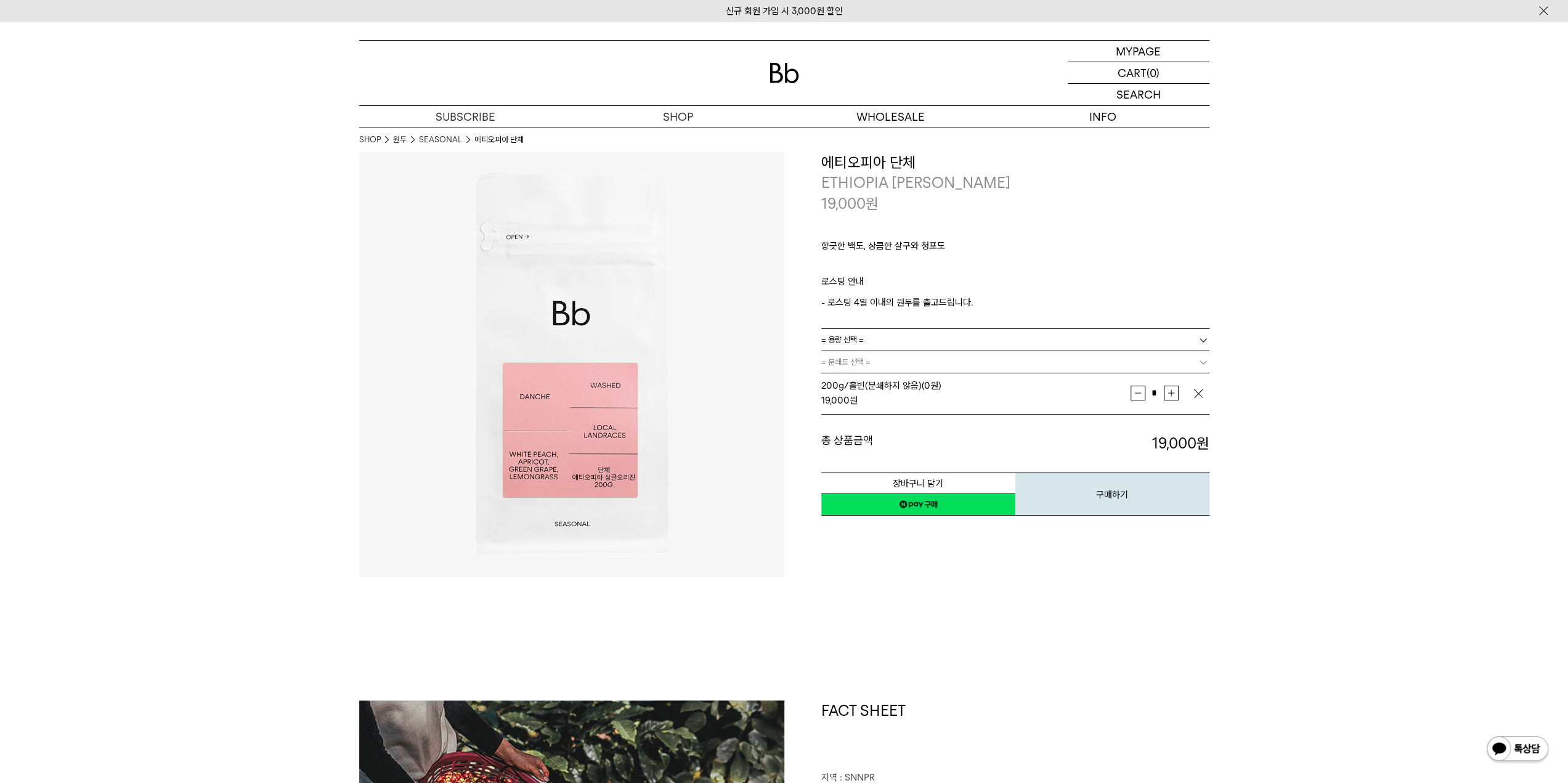
click at [1197, 391] on img "button" at bounding box center [1197, 393] width 12 height 12
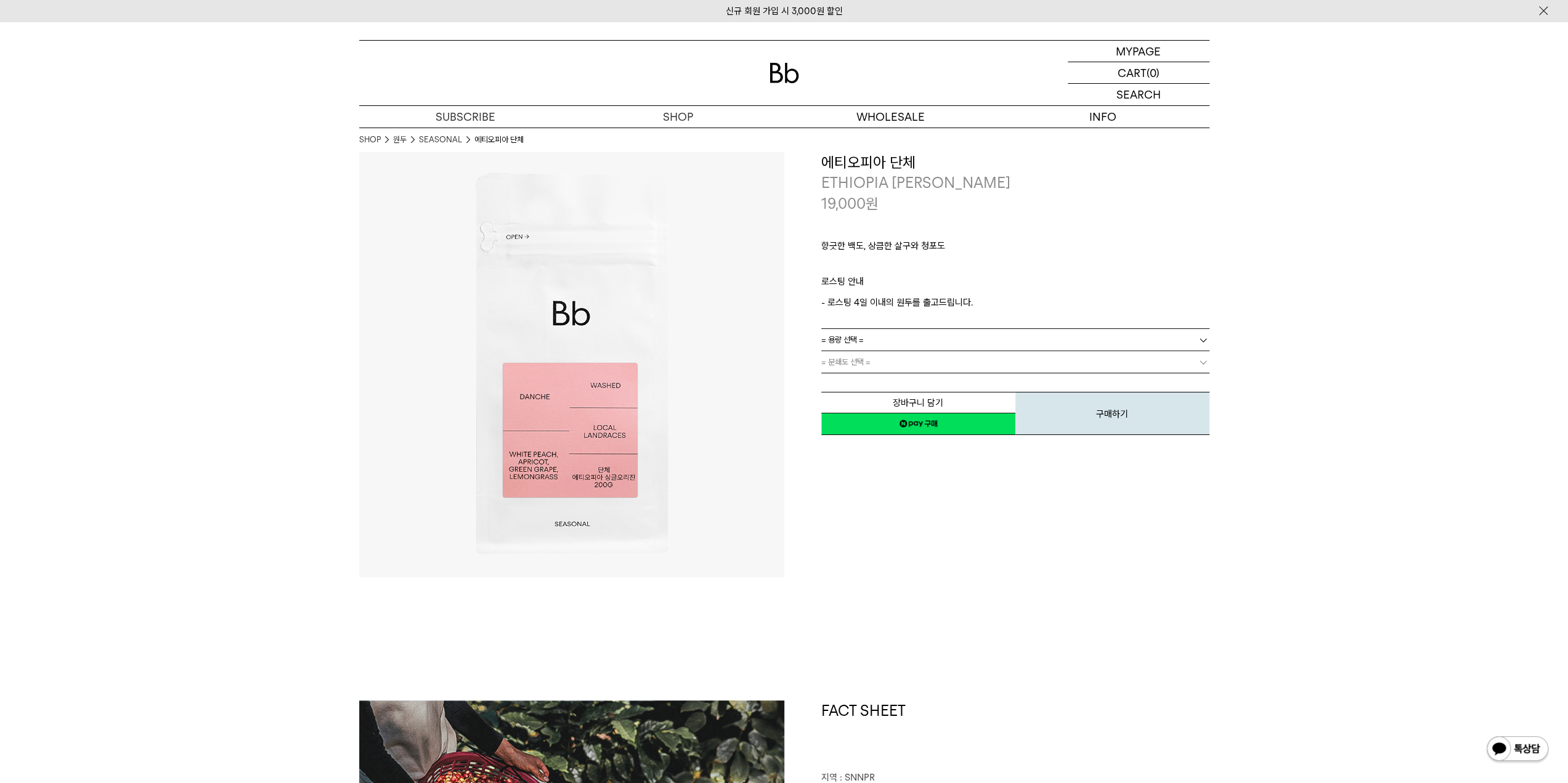
click at [906, 340] on link "= 용량 선택 =" at bounding box center [1015, 340] width 388 height 22
click at [857, 381] on li "600g" at bounding box center [1021, 385] width 375 height 22
click at [856, 361] on span "= 분쇄도 선택 =" at bounding box center [846, 362] width 49 height 22
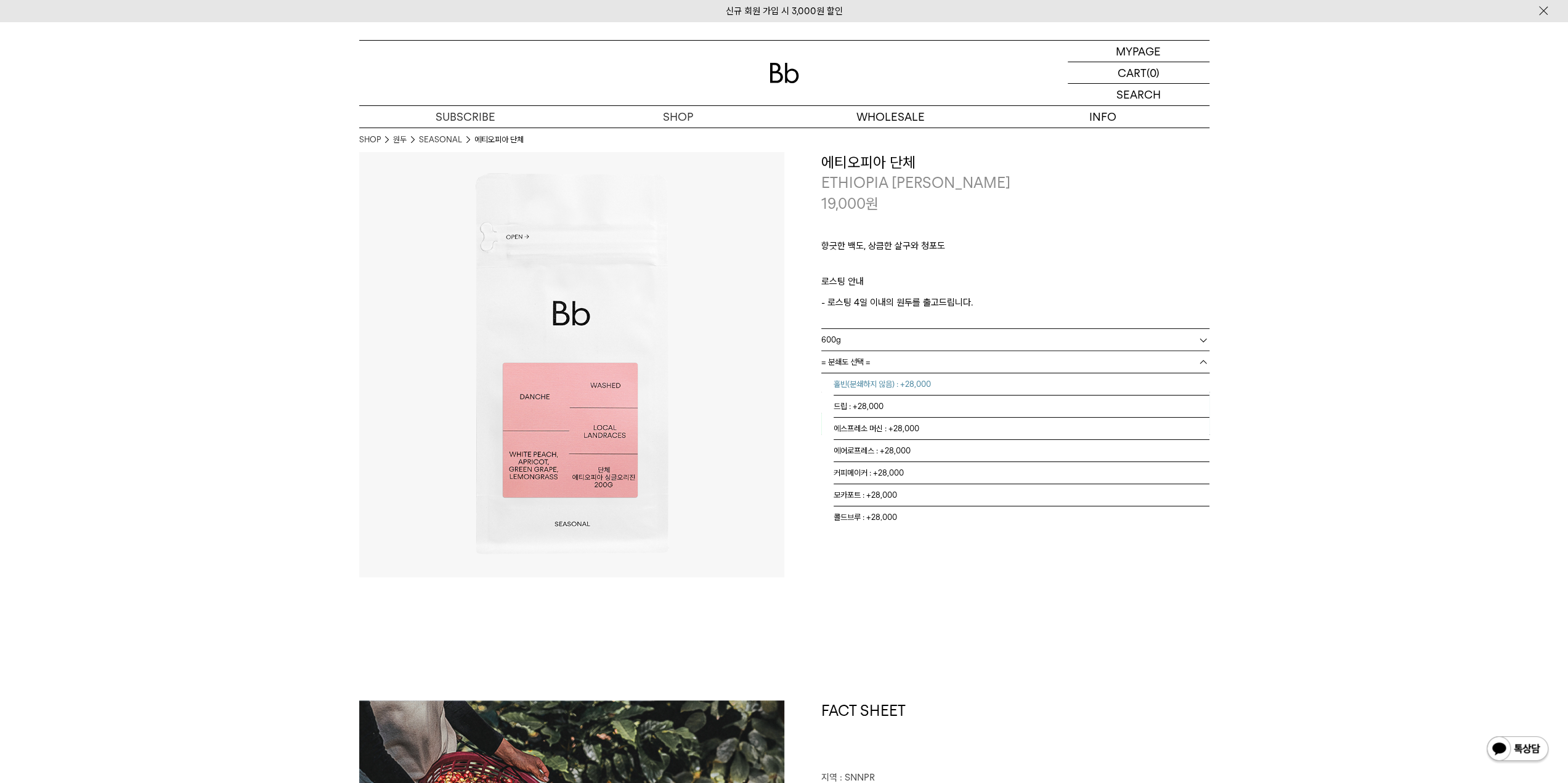
click at [860, 381] on li "홀빈(분쇄하지 않음) : +28,000" at bounding box center [1021, 385] width 375 height 22
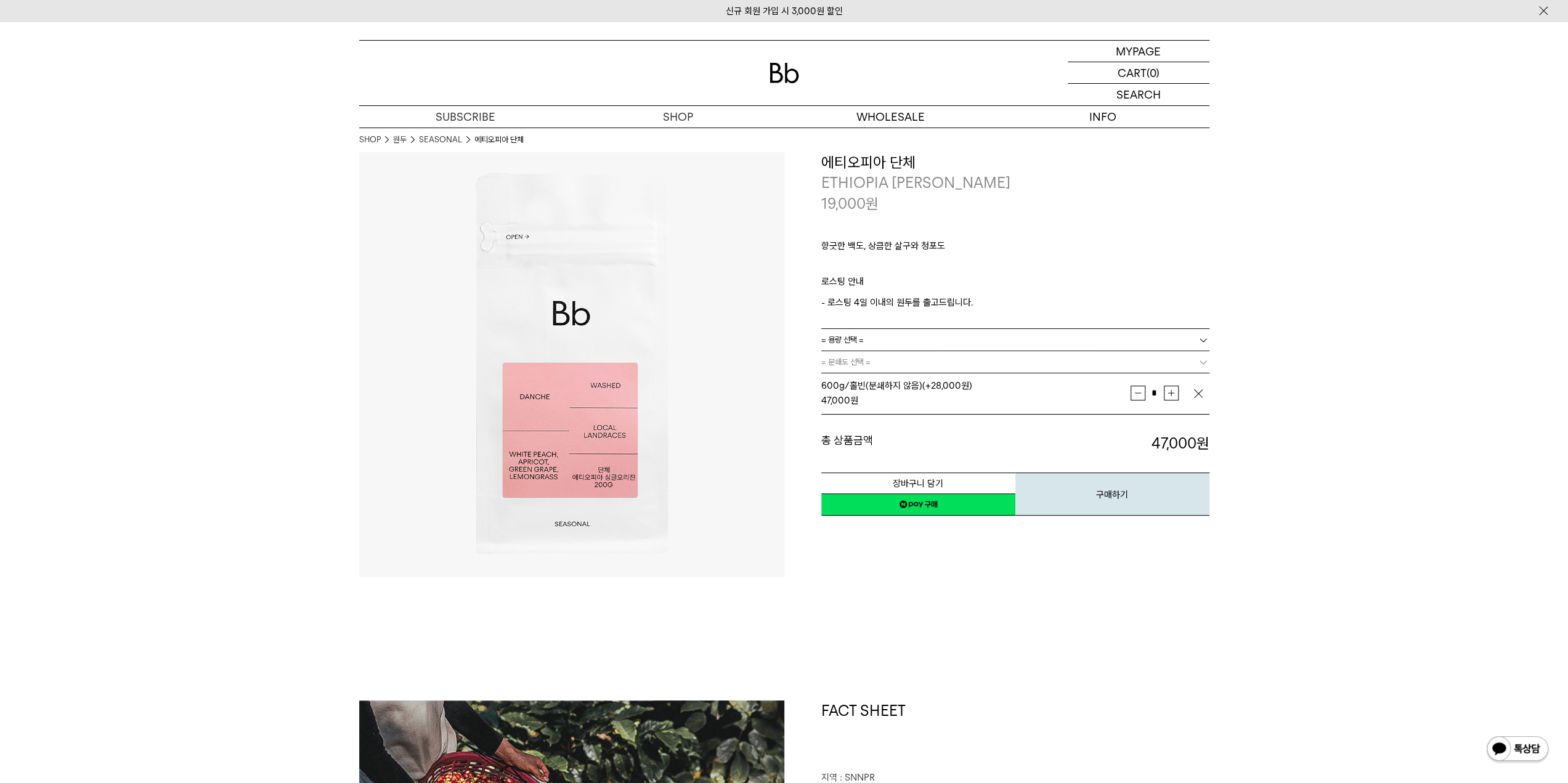
click at [916, 502] on link "네이버페이 구매하기" at bounding box center [918, 505] width 194 height 22
